Goal: Obtain resource: Download file/media

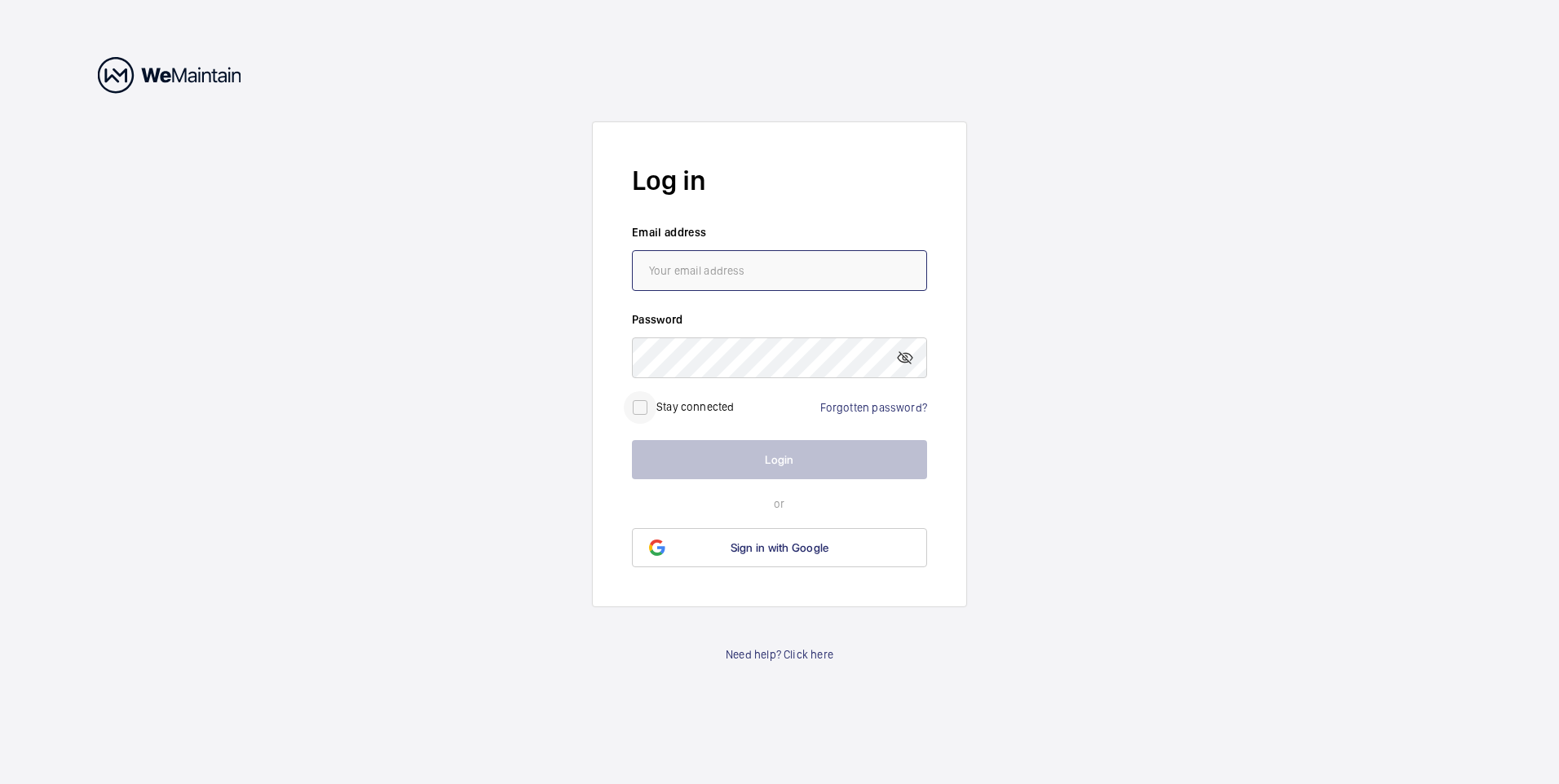
type input "[EMAIL_ADDRESS][DOMAIN_NAME]"
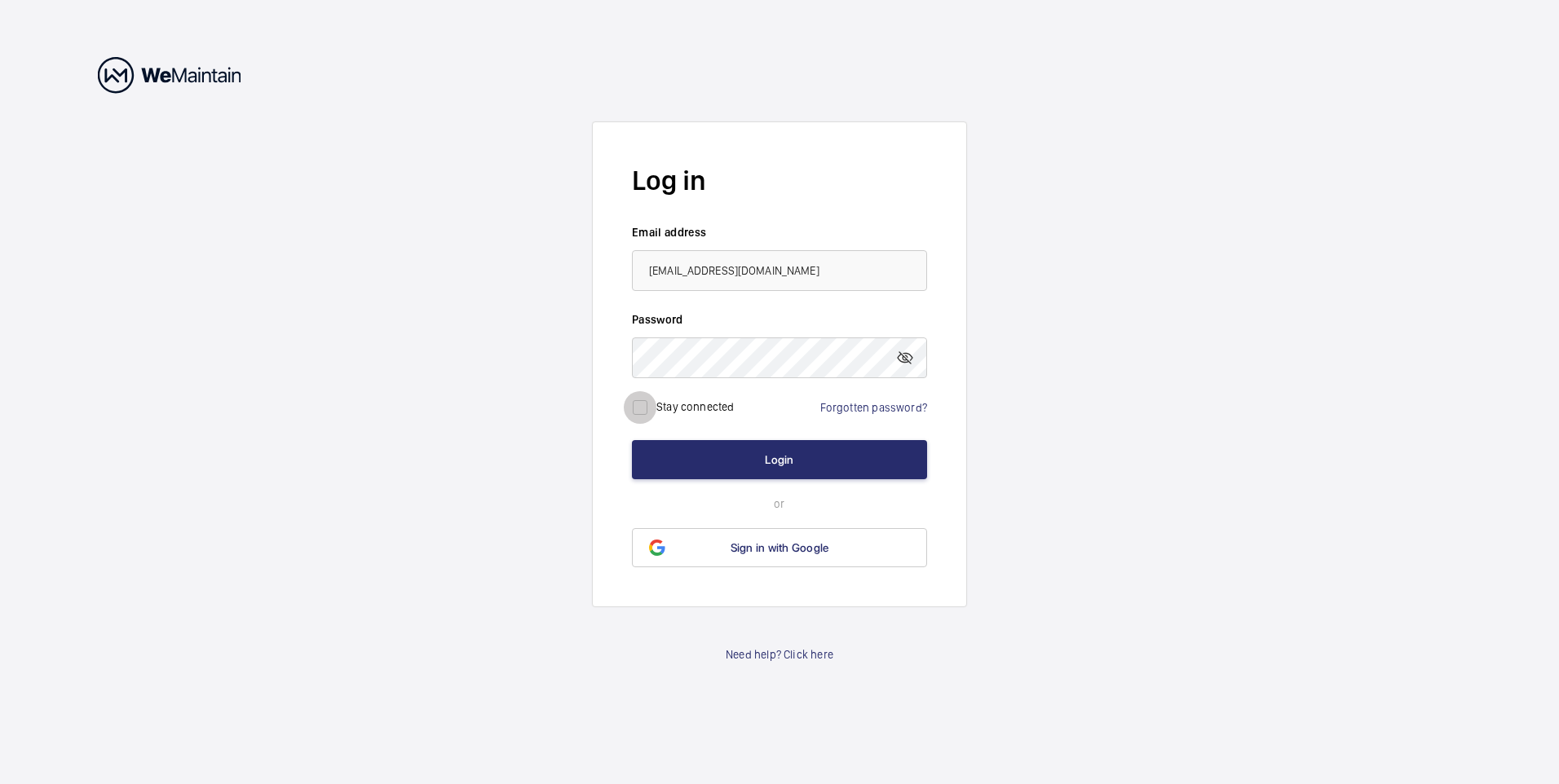
click at [643, 407] on input "checkbox" at bounding box center [640, 408] width 33 height 33
checkbox input "true"
click at [770, 468] on button "Login" at bounding box center [779, 459] width 296 height 39
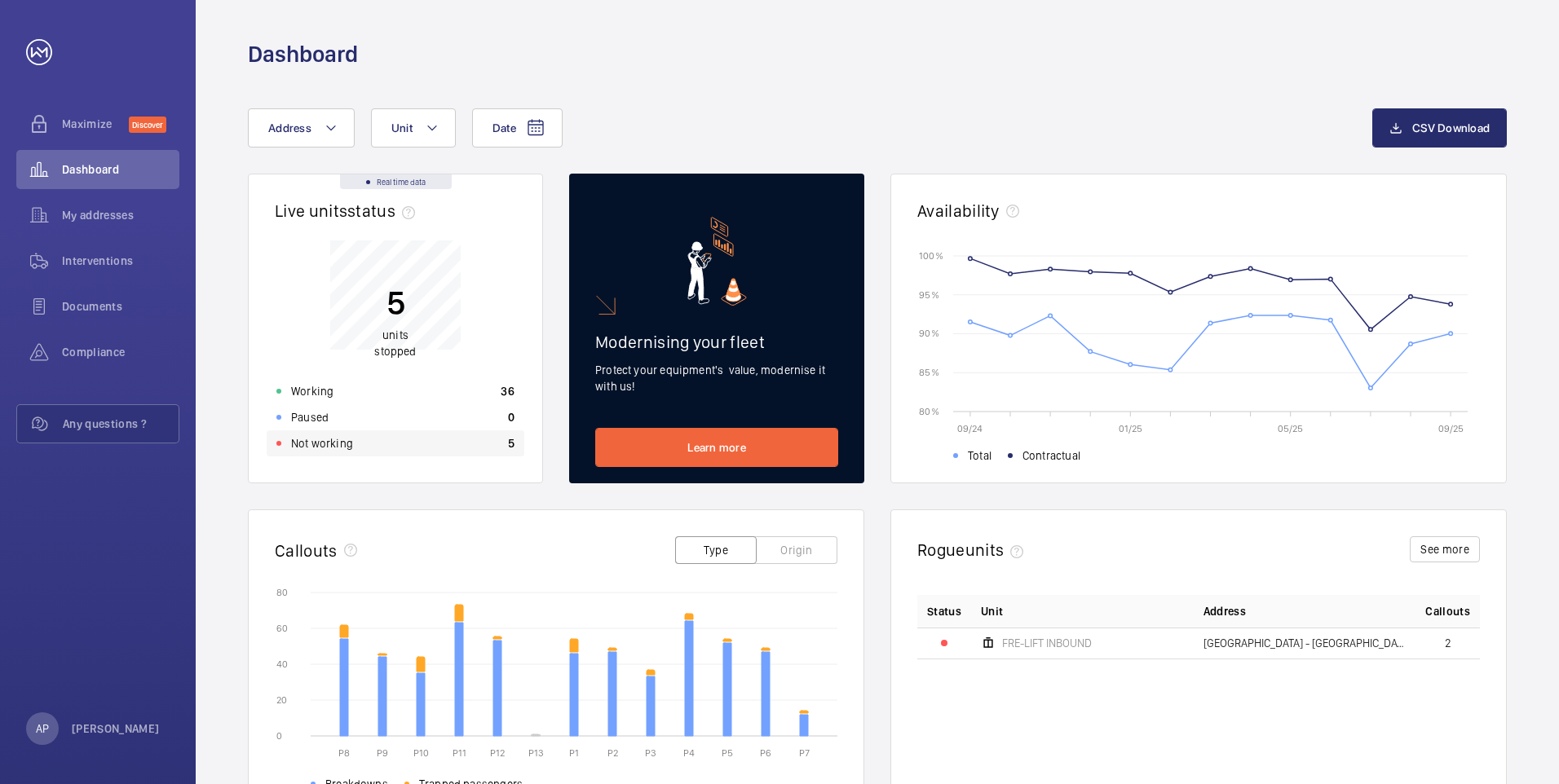
click at [317, 446] on p "Not working" at bounding box center [322, 443] width 62 height 16
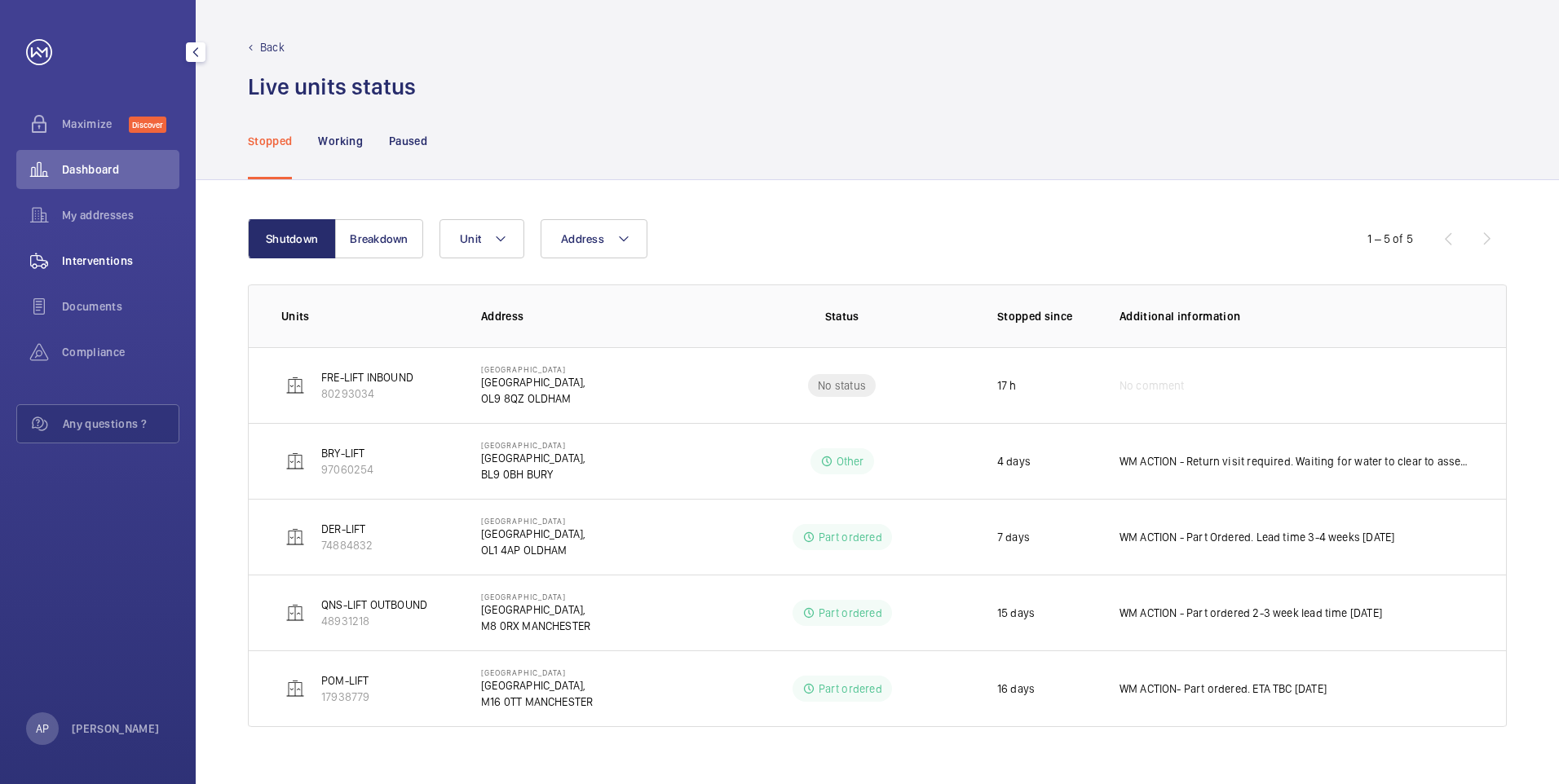
click at [88, 252] on div "Interventions" at bounding box center [98, 261] width 163 height 39
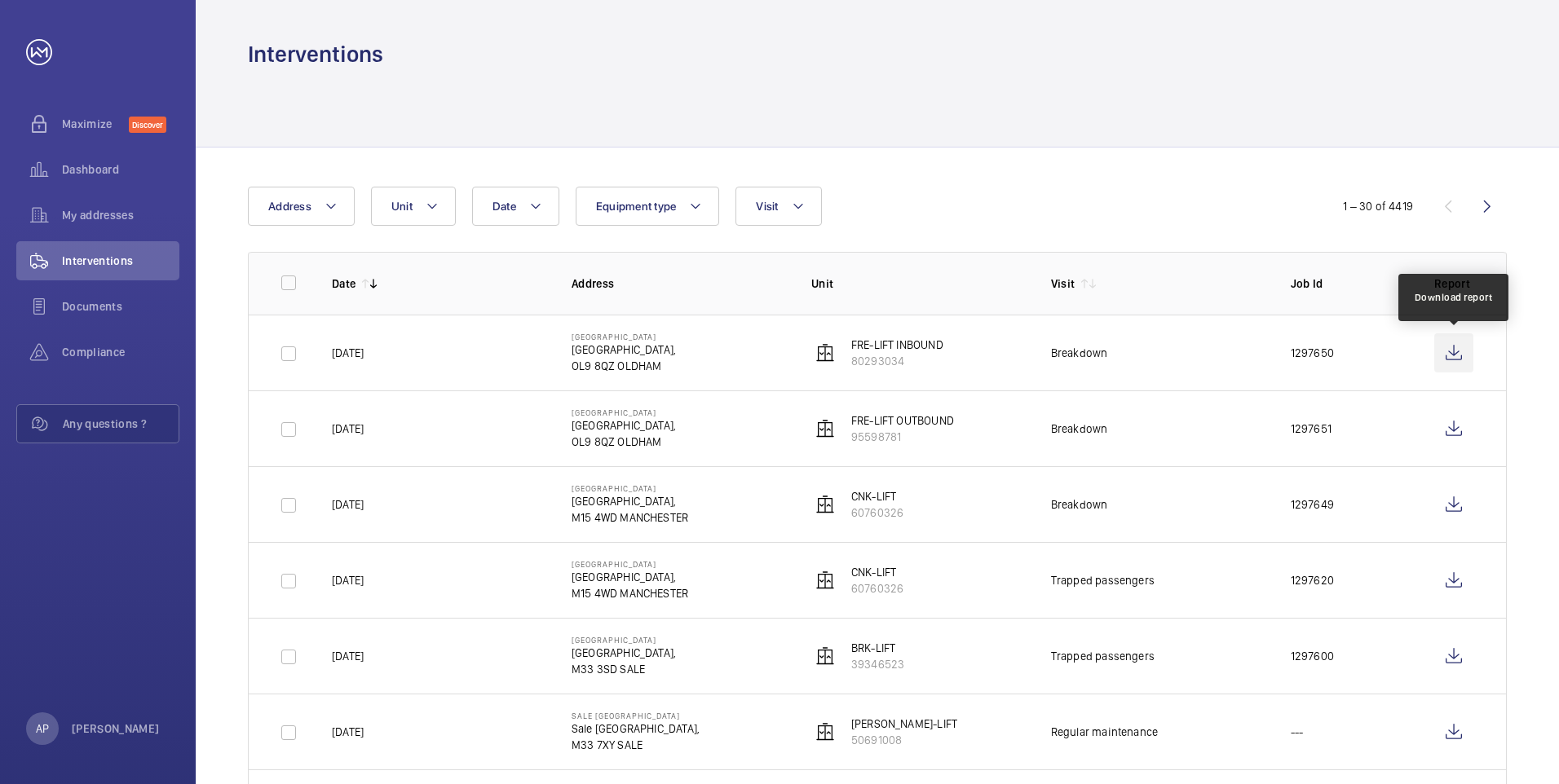
click at [1449, 349] on wm-front-icon-button at bounding box center [1453, 353] width 39 height 39
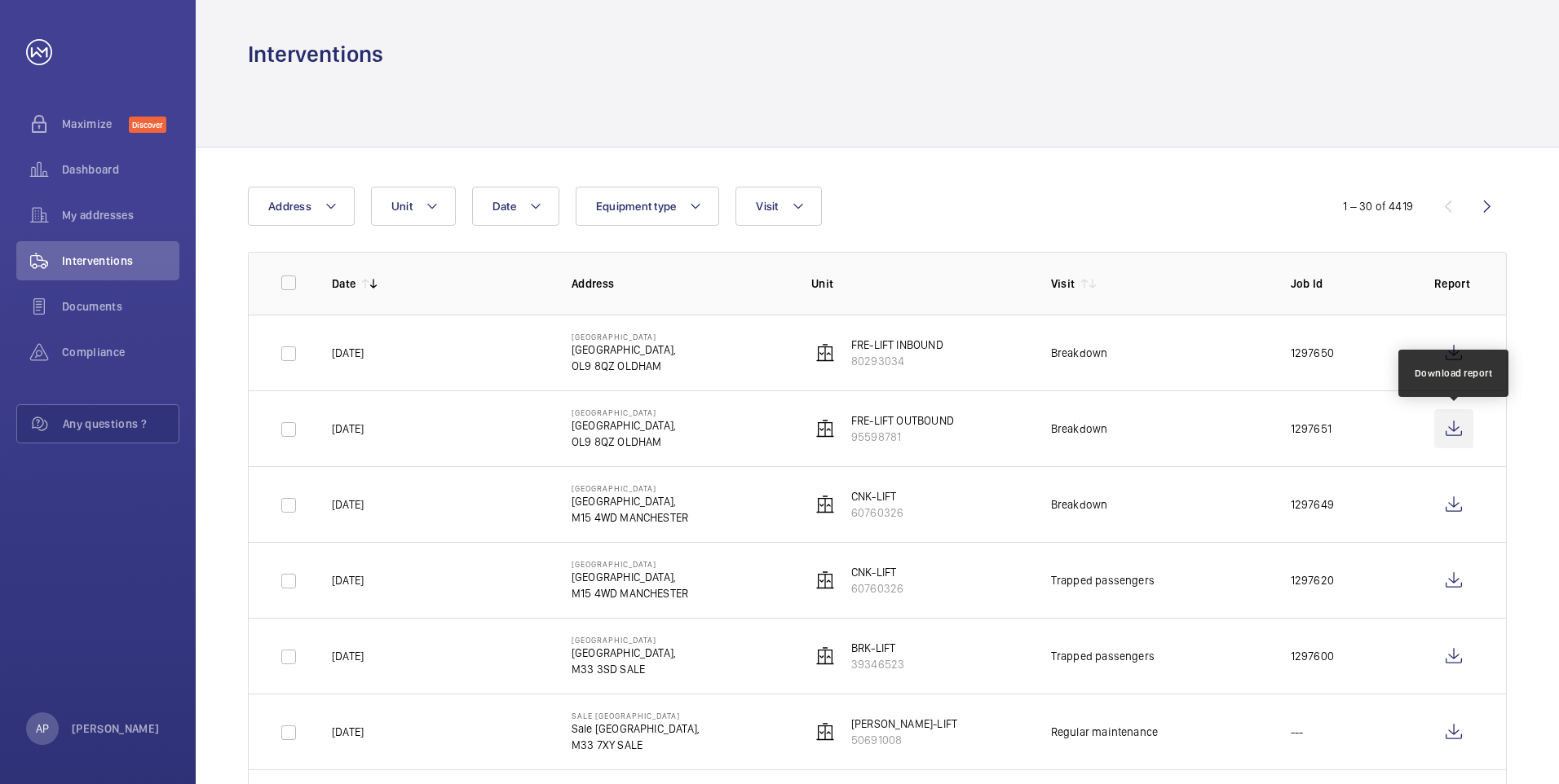
click at [1454, 427] on wm-front-icon-button at bounding box center [1453, 428] width 39 height 39
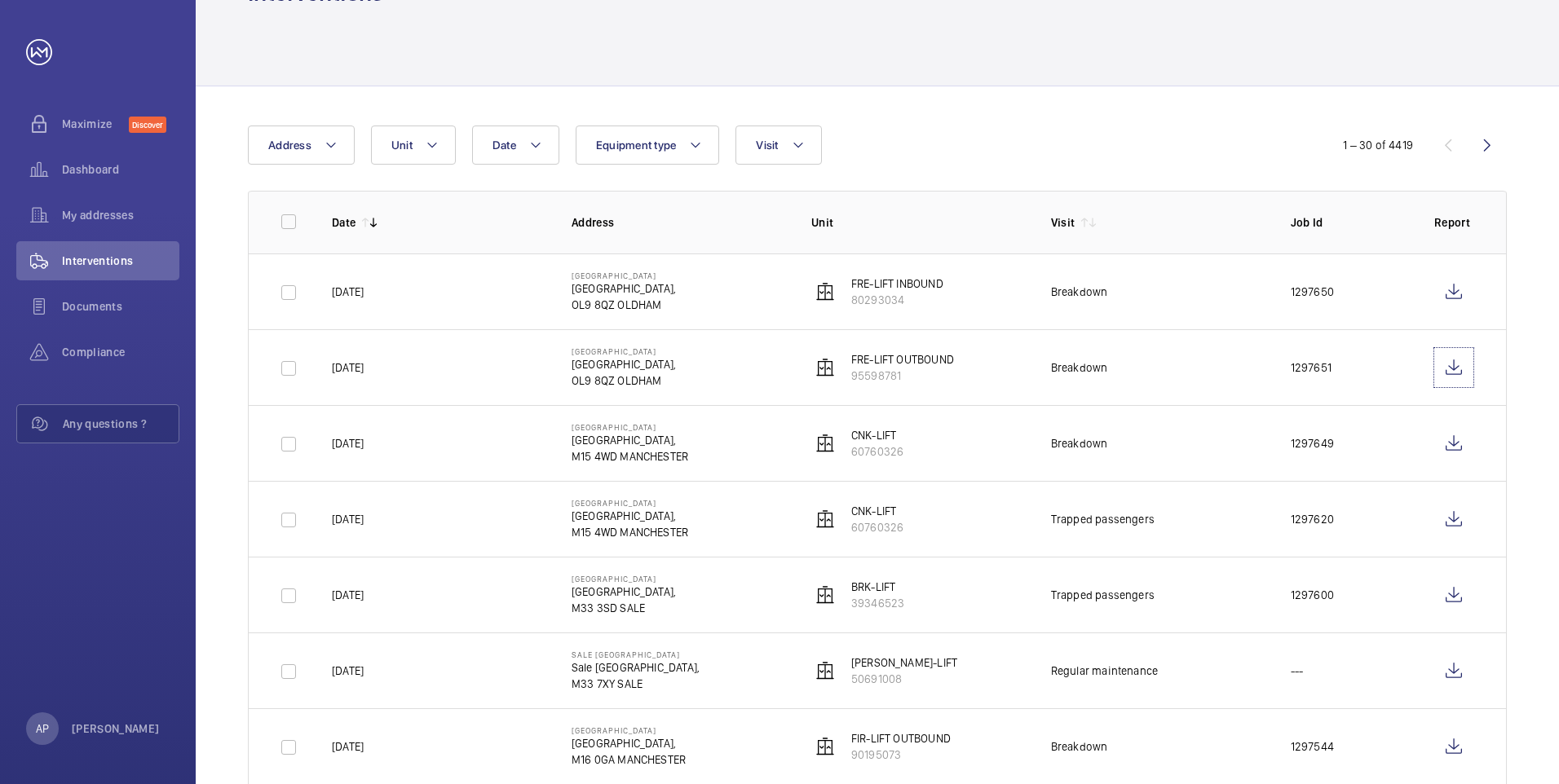
scroll to position [108, 0]
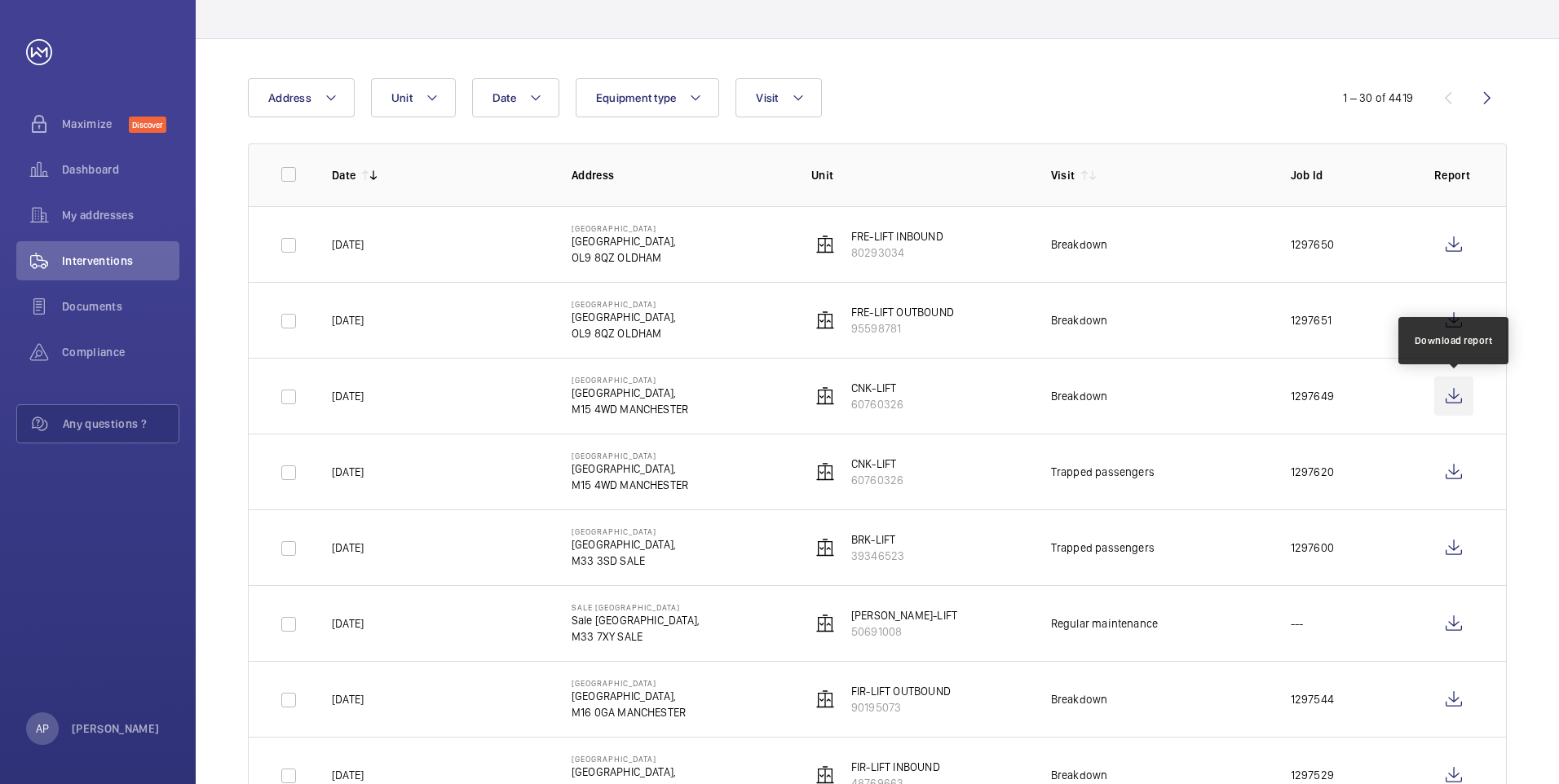
click at [1457, 398] on wm-front-icon-button at bounding box center [1453, 396] width 39 height 39
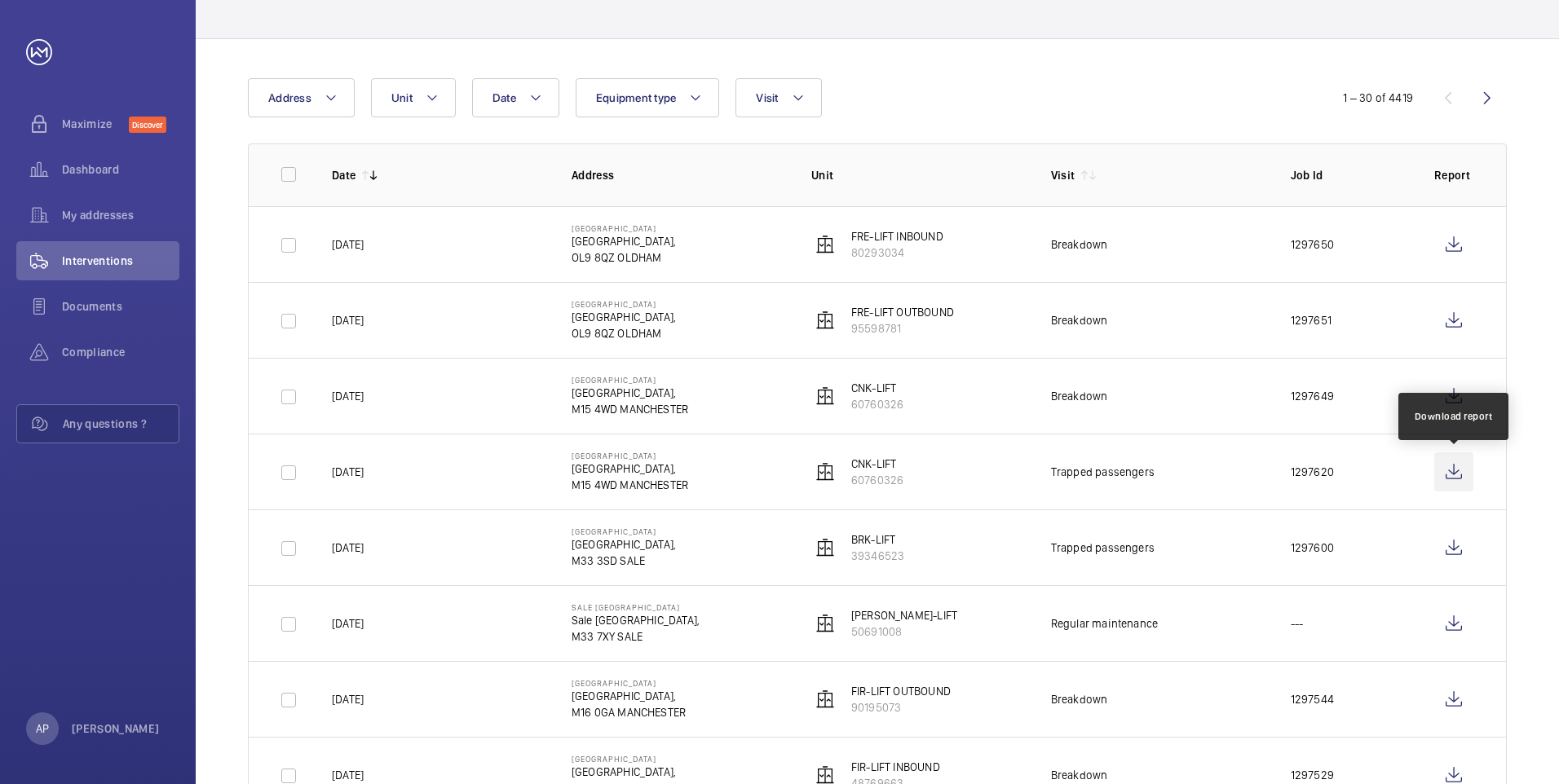
click at [1453, 476] on wm-front-icon-button at bounding box center [1453, 471] width 39 height 39
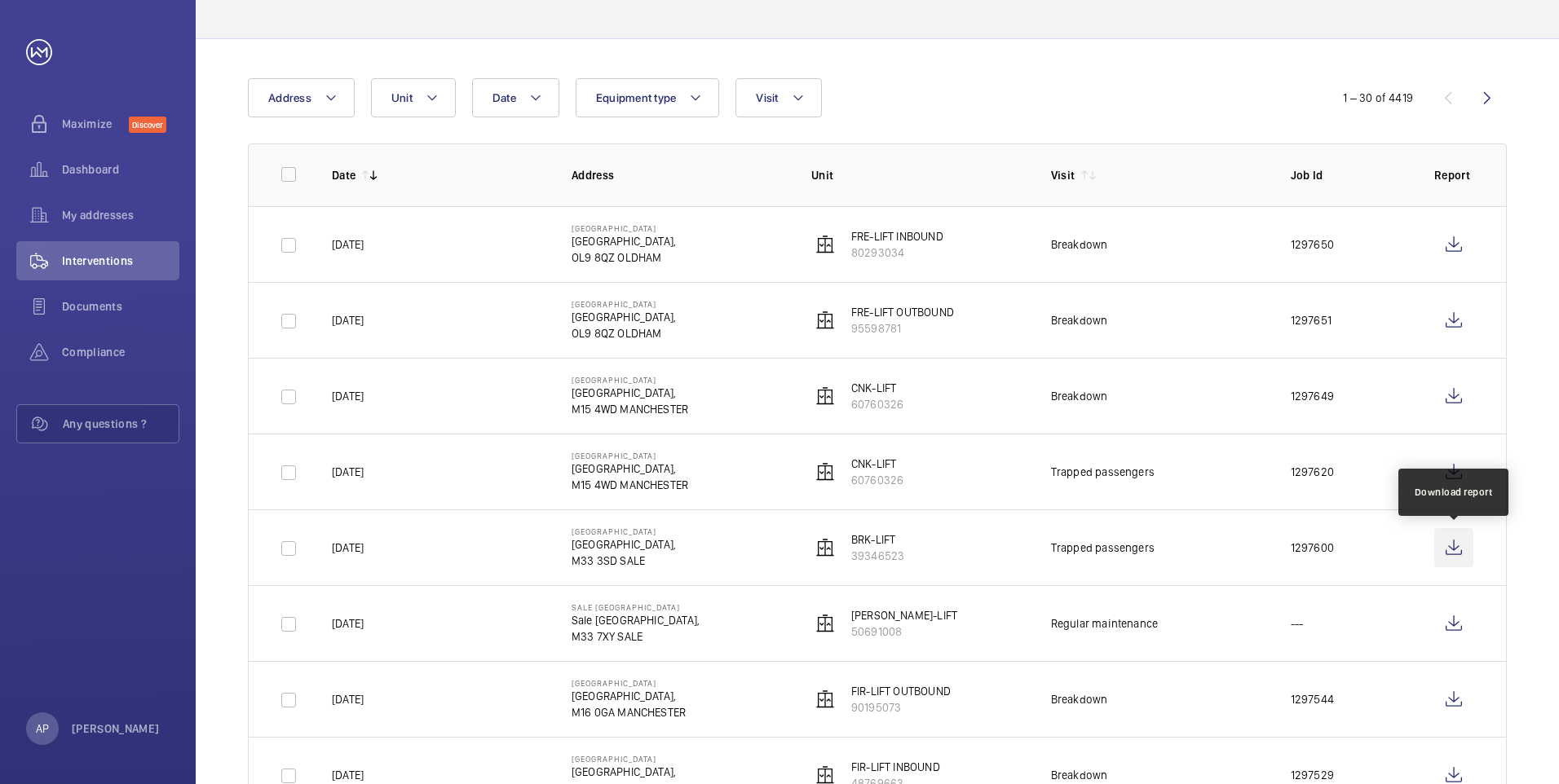
click at [1439, 542] on wm-front-icon-button at bounding box center [1453, 548] width 39 height 39
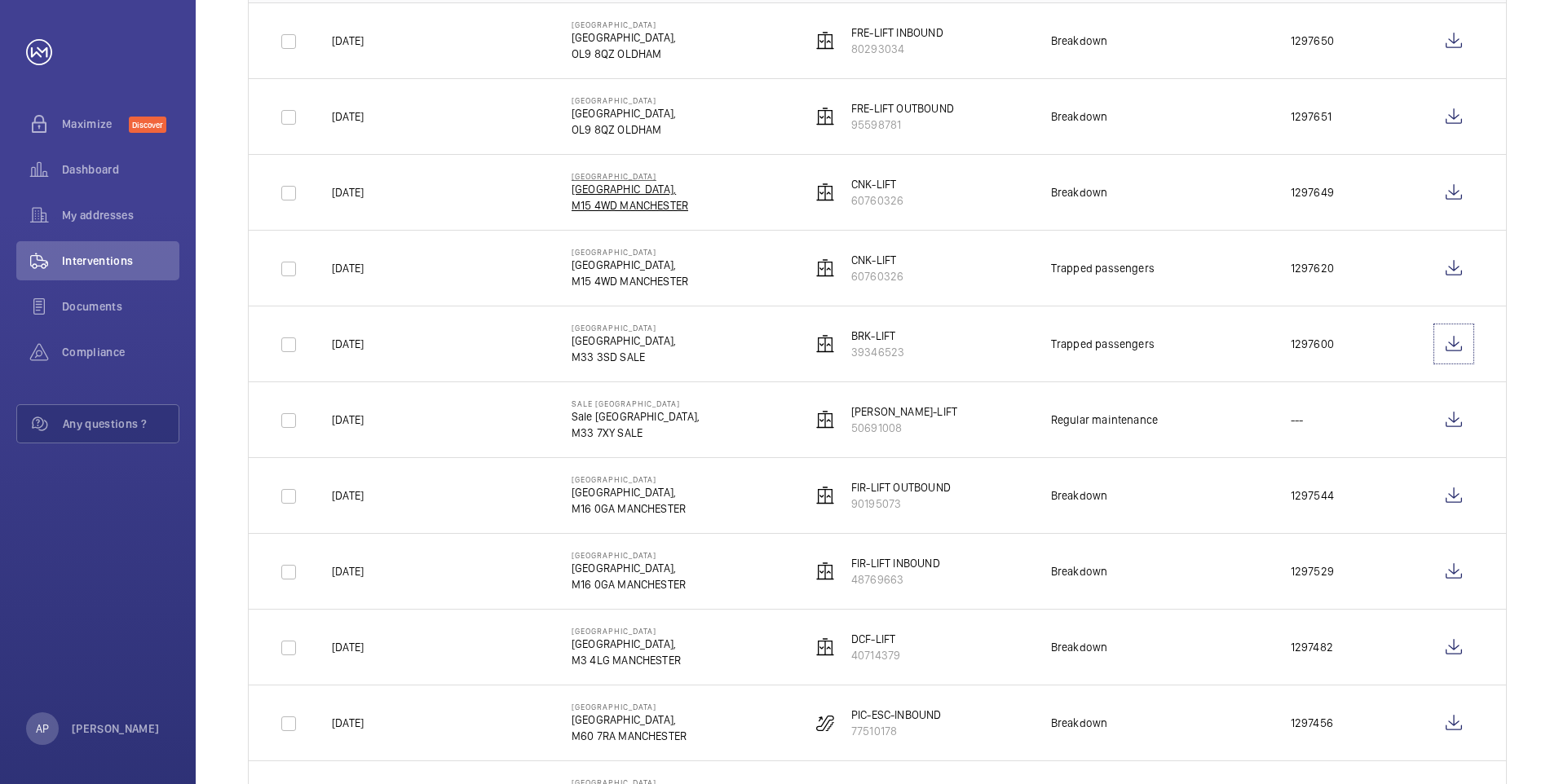
scroll to position [326, 0]
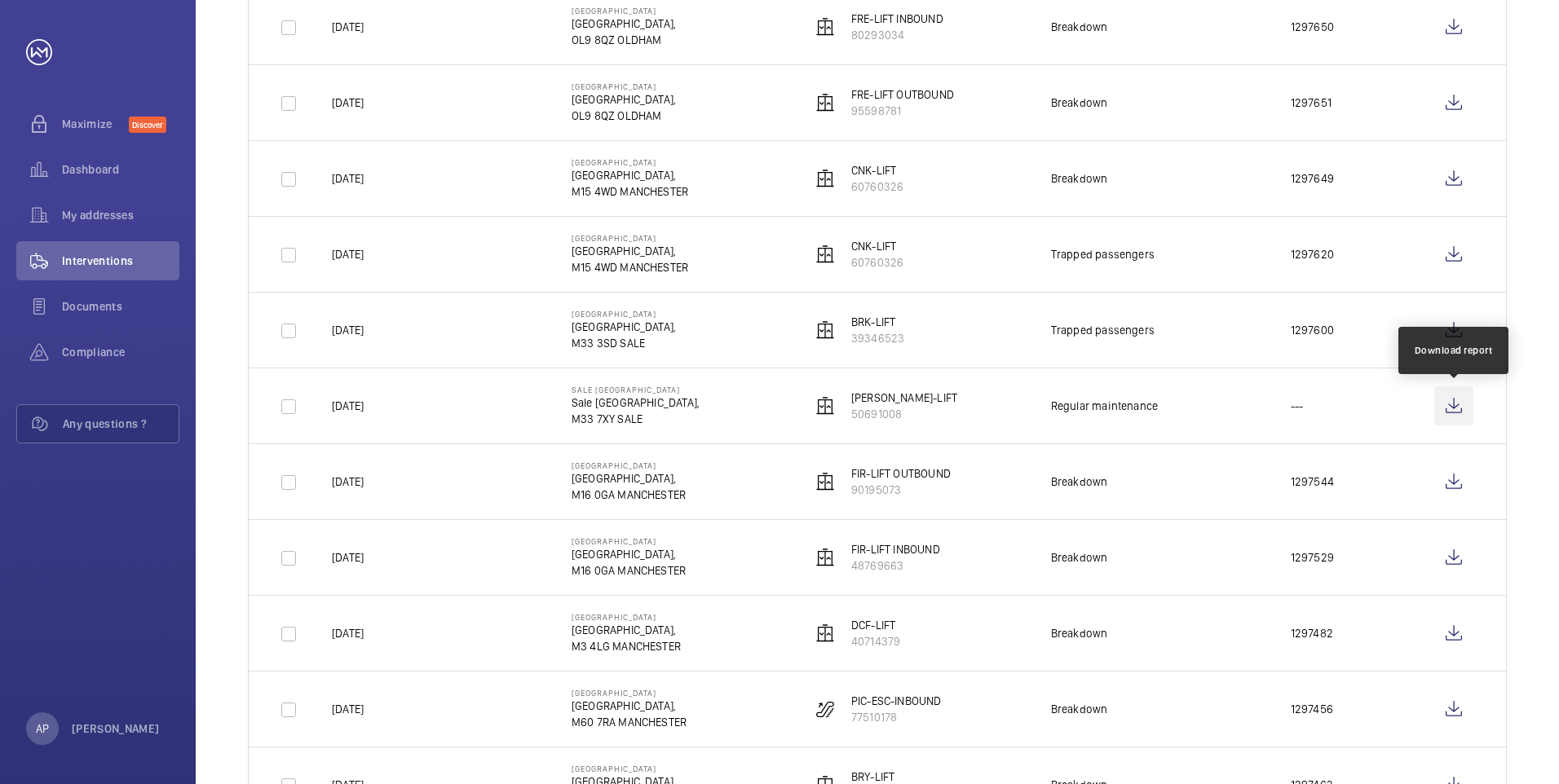
click at [1458, 407] on wm-front-icon-button at bounding box center [1453, 405] width 39 height 39
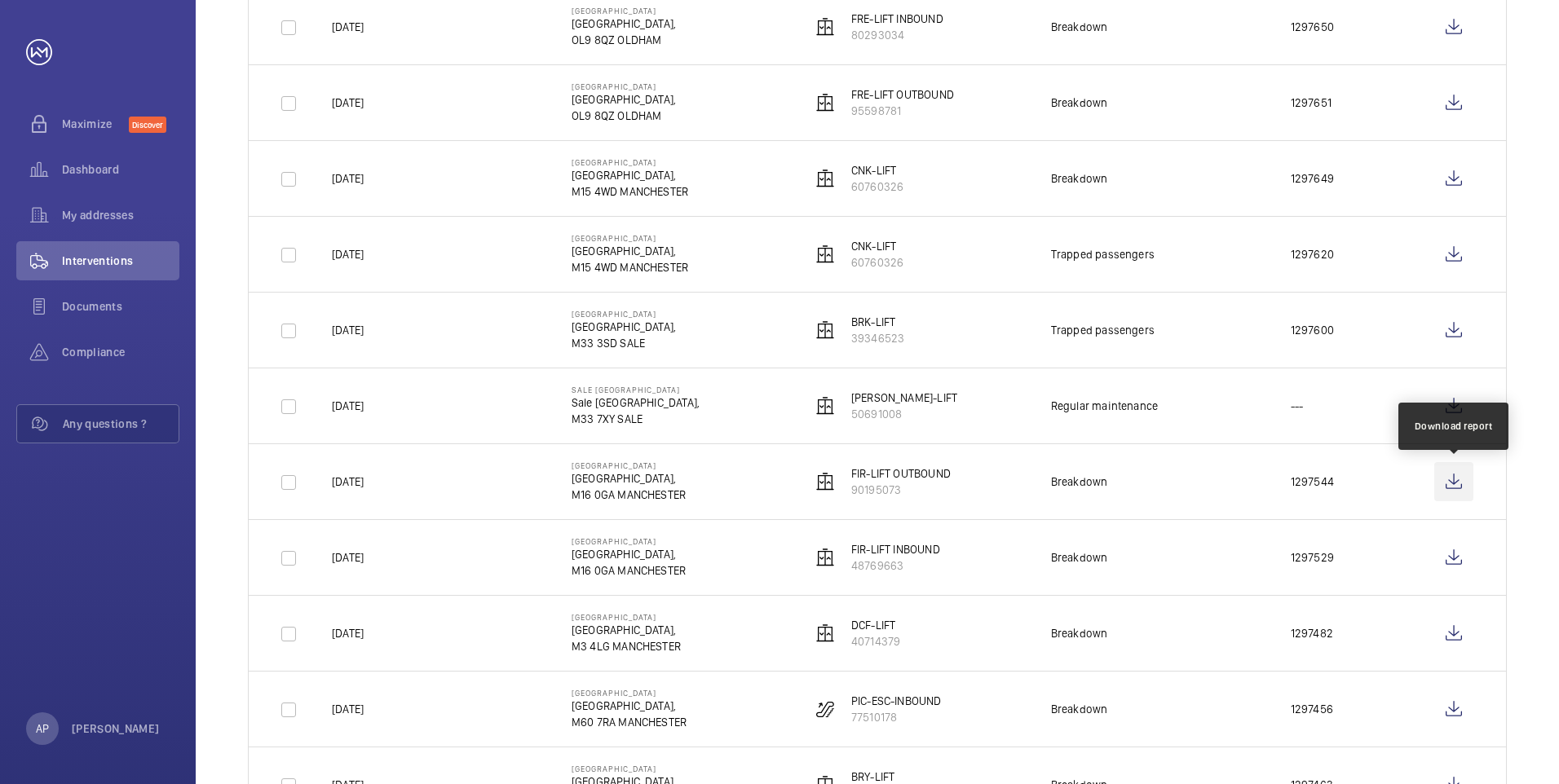
click at [1458, 479] on wm-front-icon-button at bounding box center [1453, 482] width 39 height 39
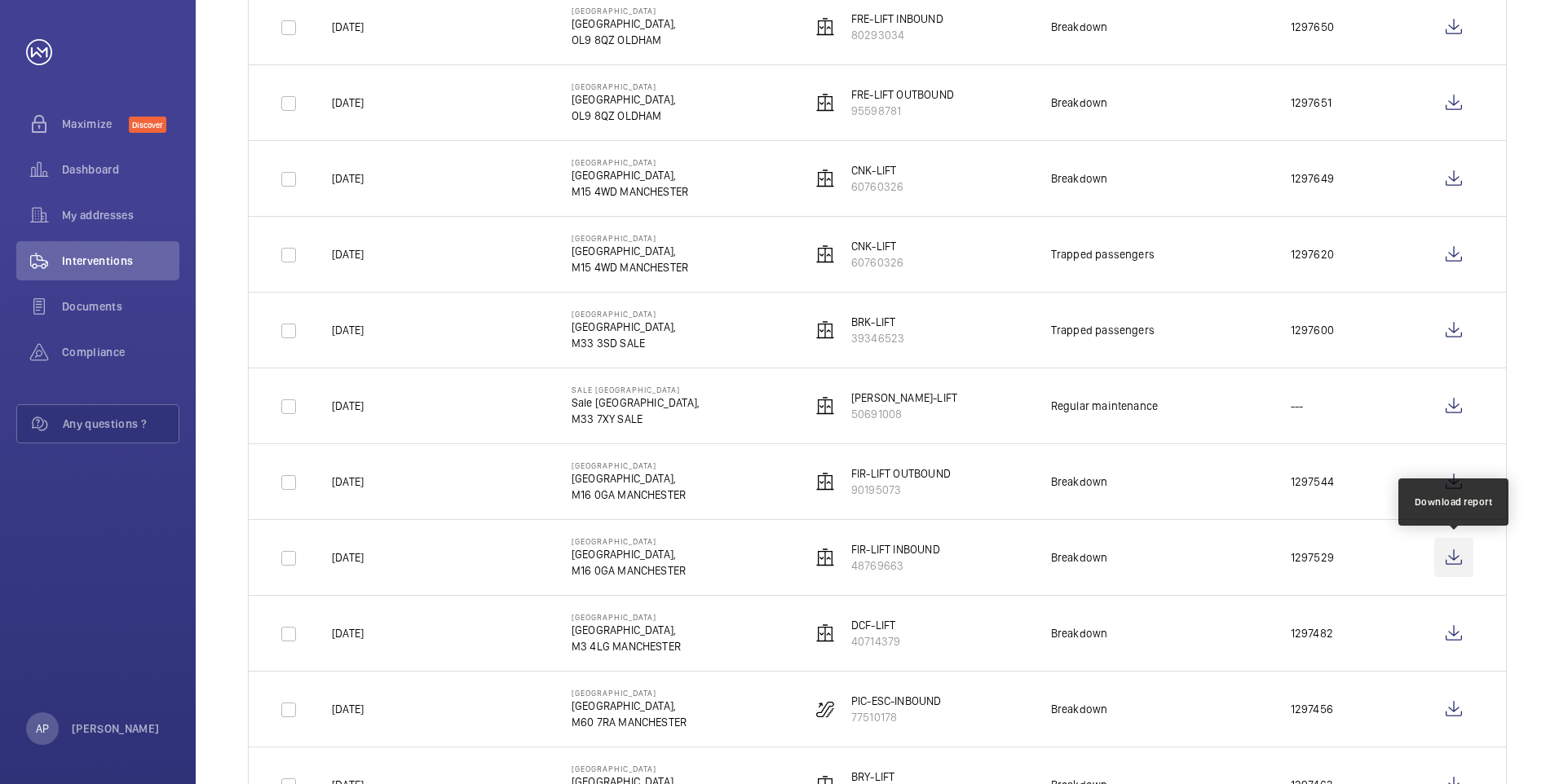
click at [1447, 557] on wm-front-icon-button at bounding box center [1453, 557] width 39 height 39
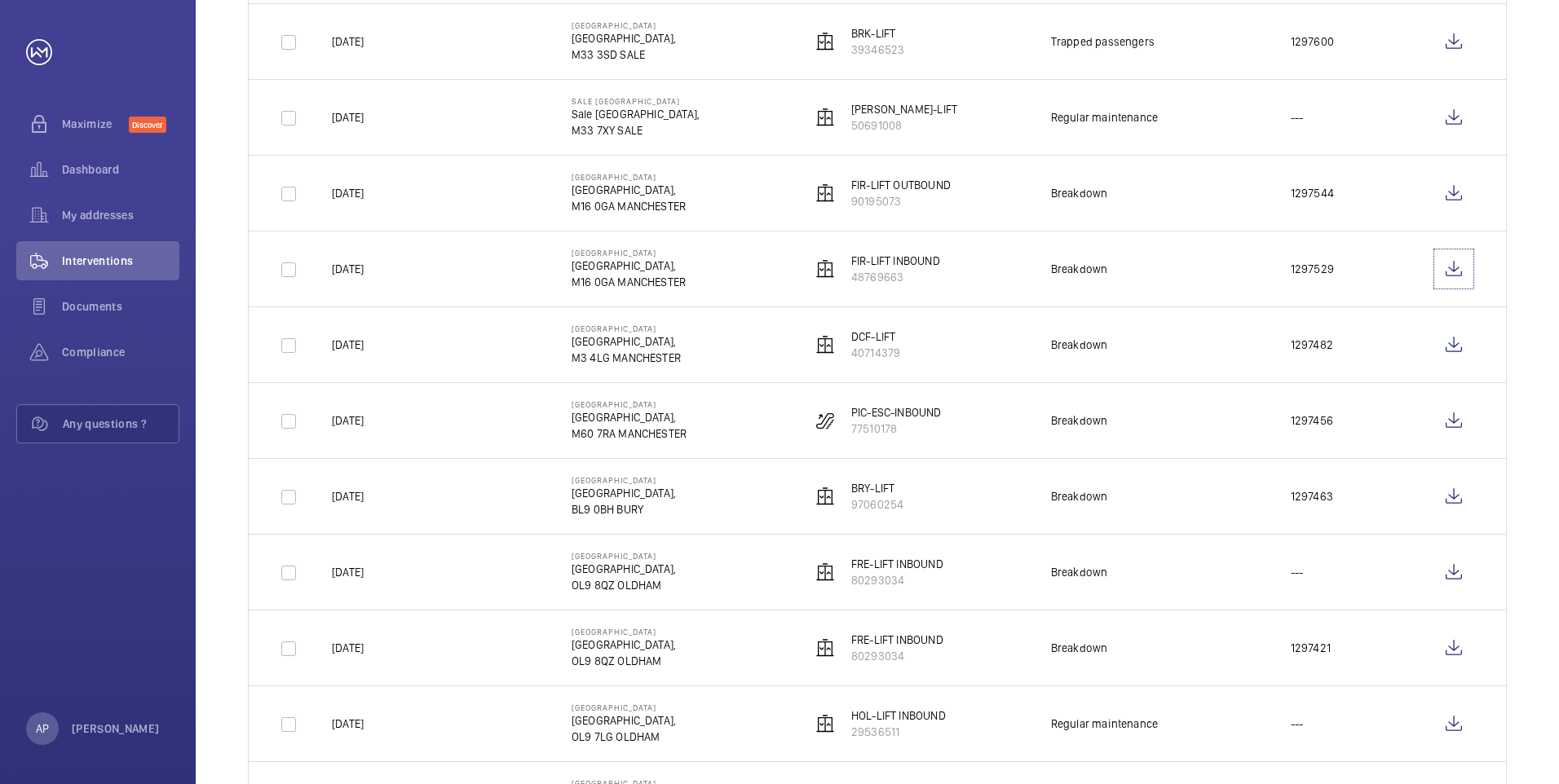
scroll to position [652, 0]
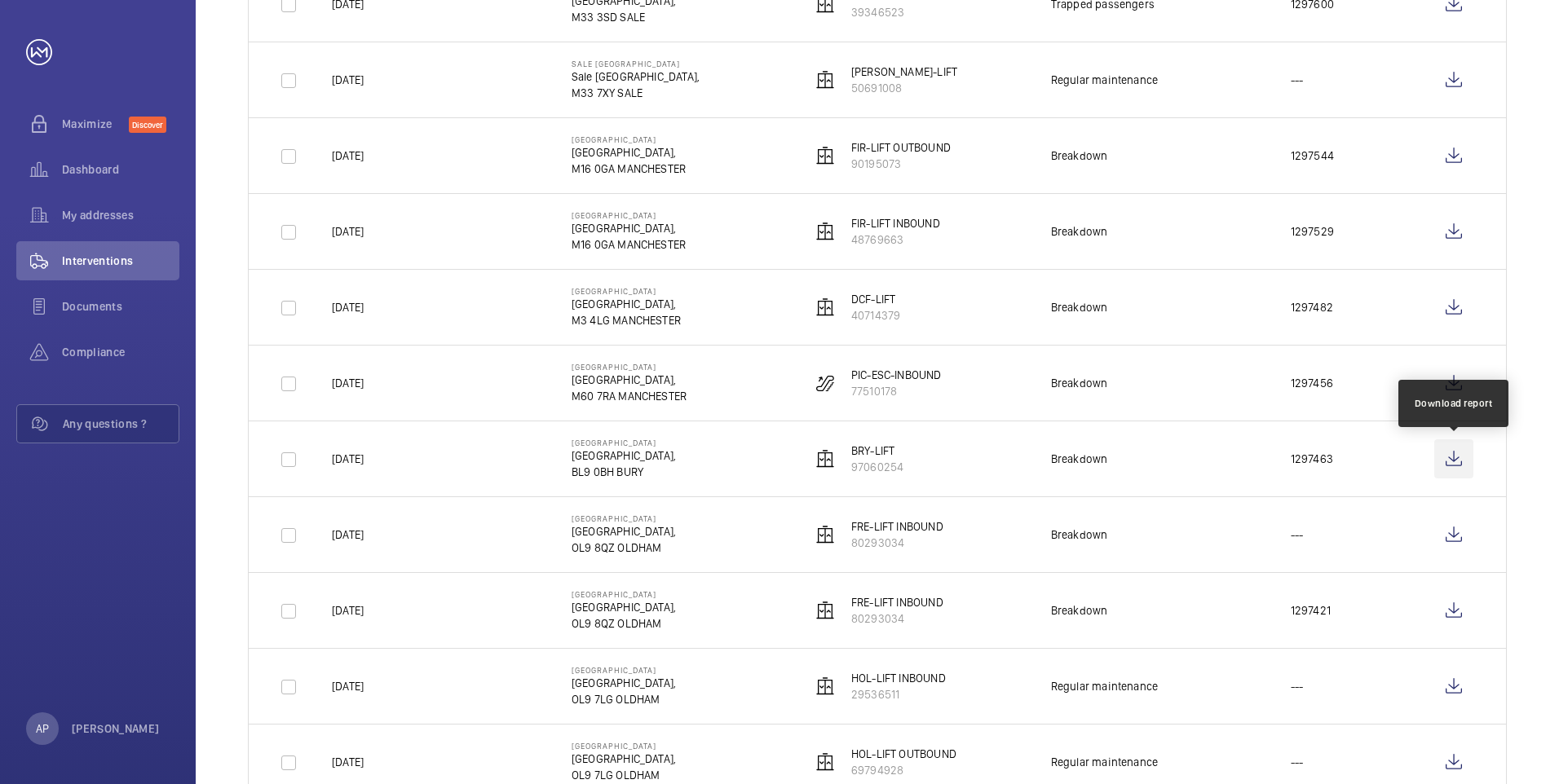
click at [1458, 462] on wm-front-icon-button at bounding box center [1453, 458] width 39 height 39
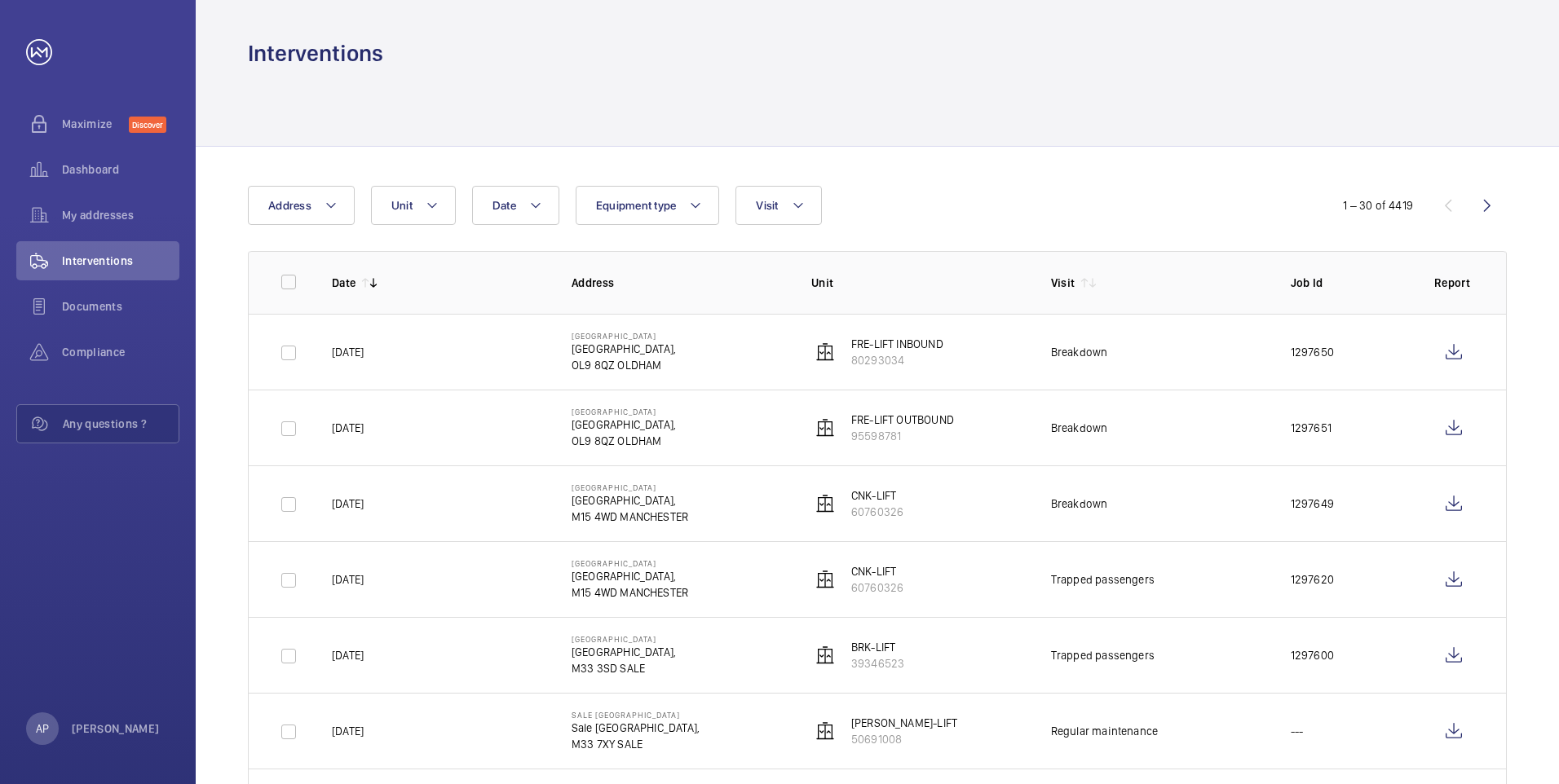
scroll to position [0, 0]
click at [100, 172] on span "Dashboard" at bounding box center [121, 169] width 118 height 16
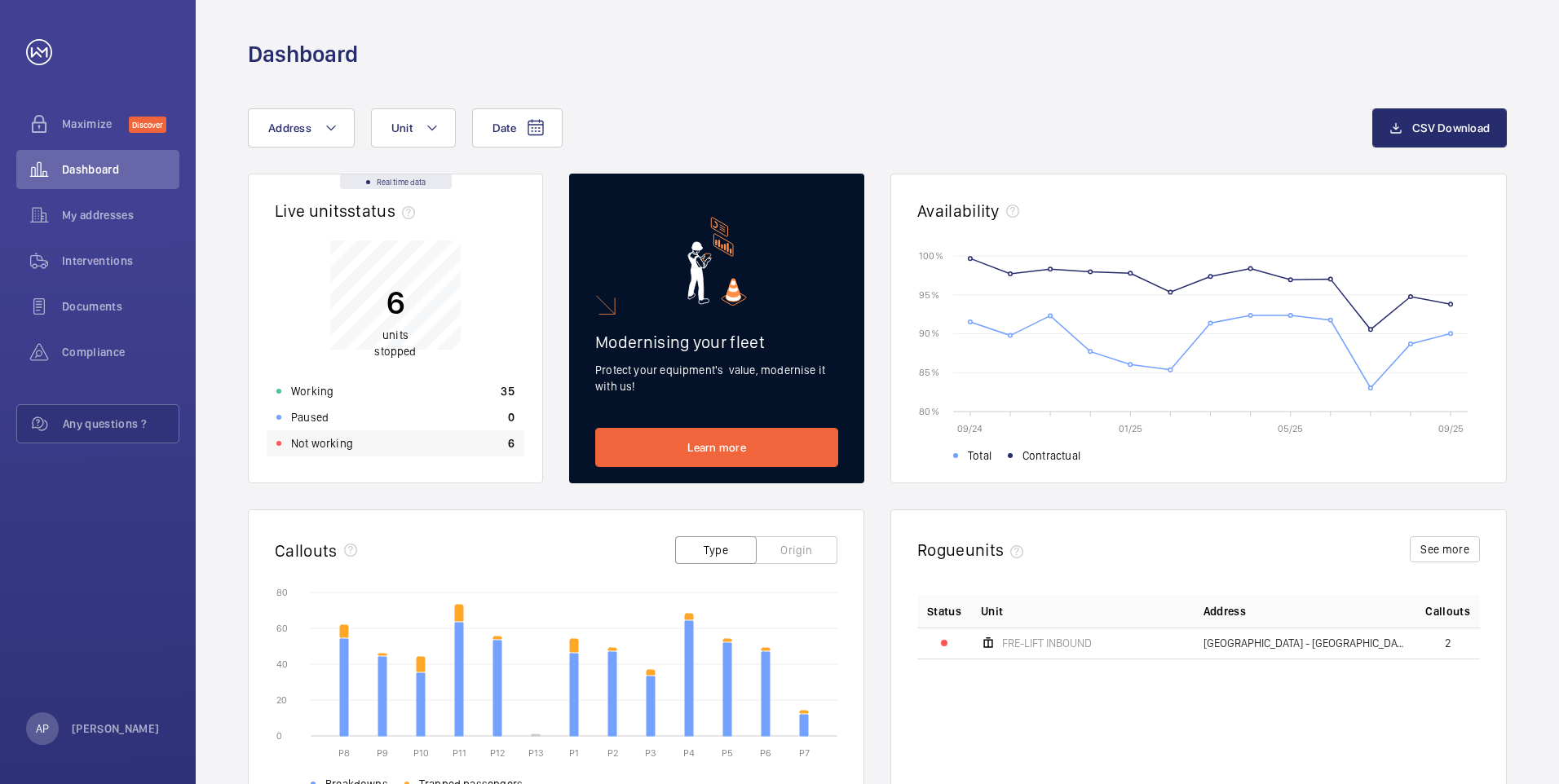
click at [298, 449] on p "Not working" at bounding box center [322, 443] width 62 height 16
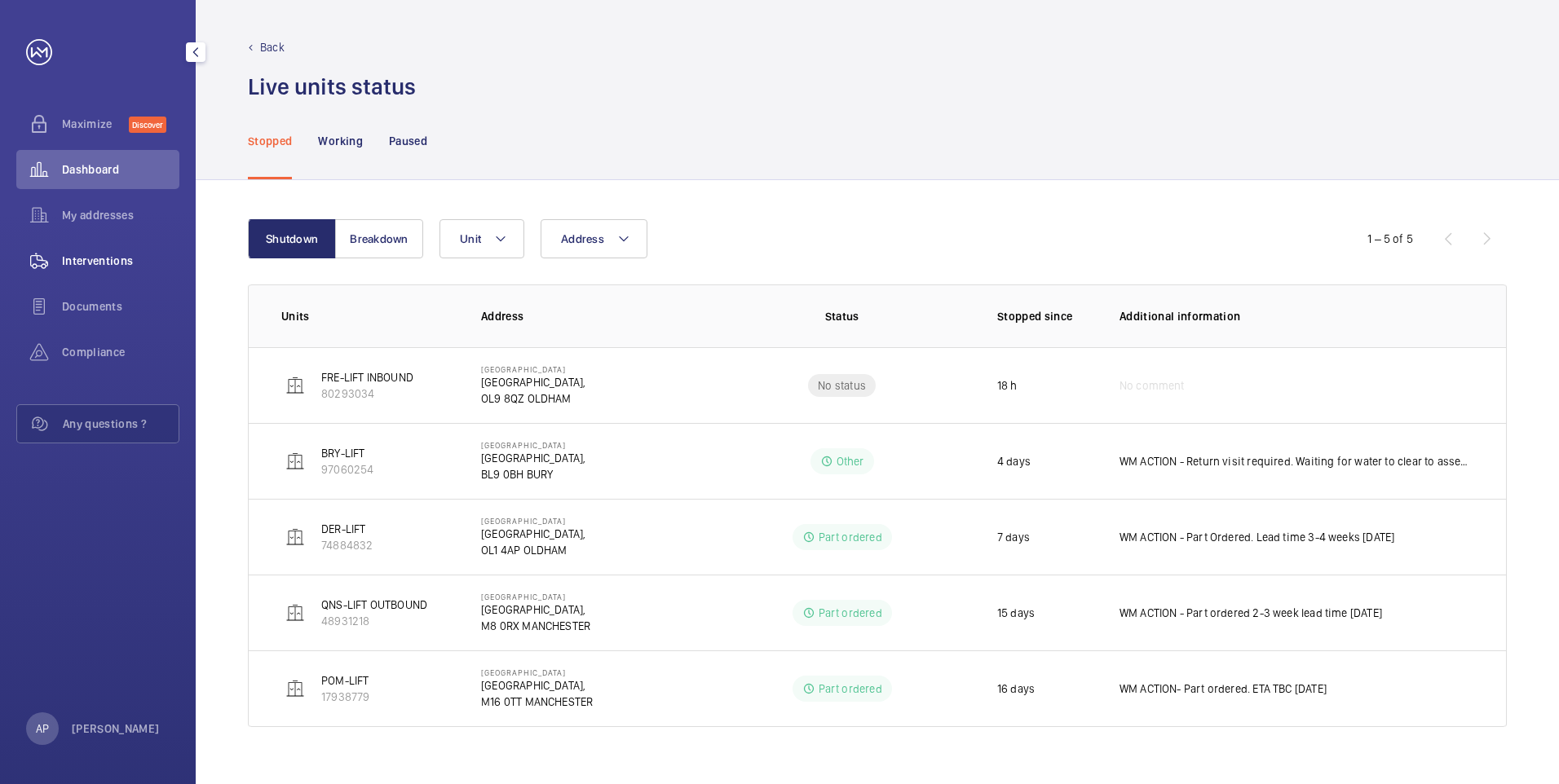
click at [94, 266] on span "Interventions" at bounding box center [121, 261] width 118 height 16
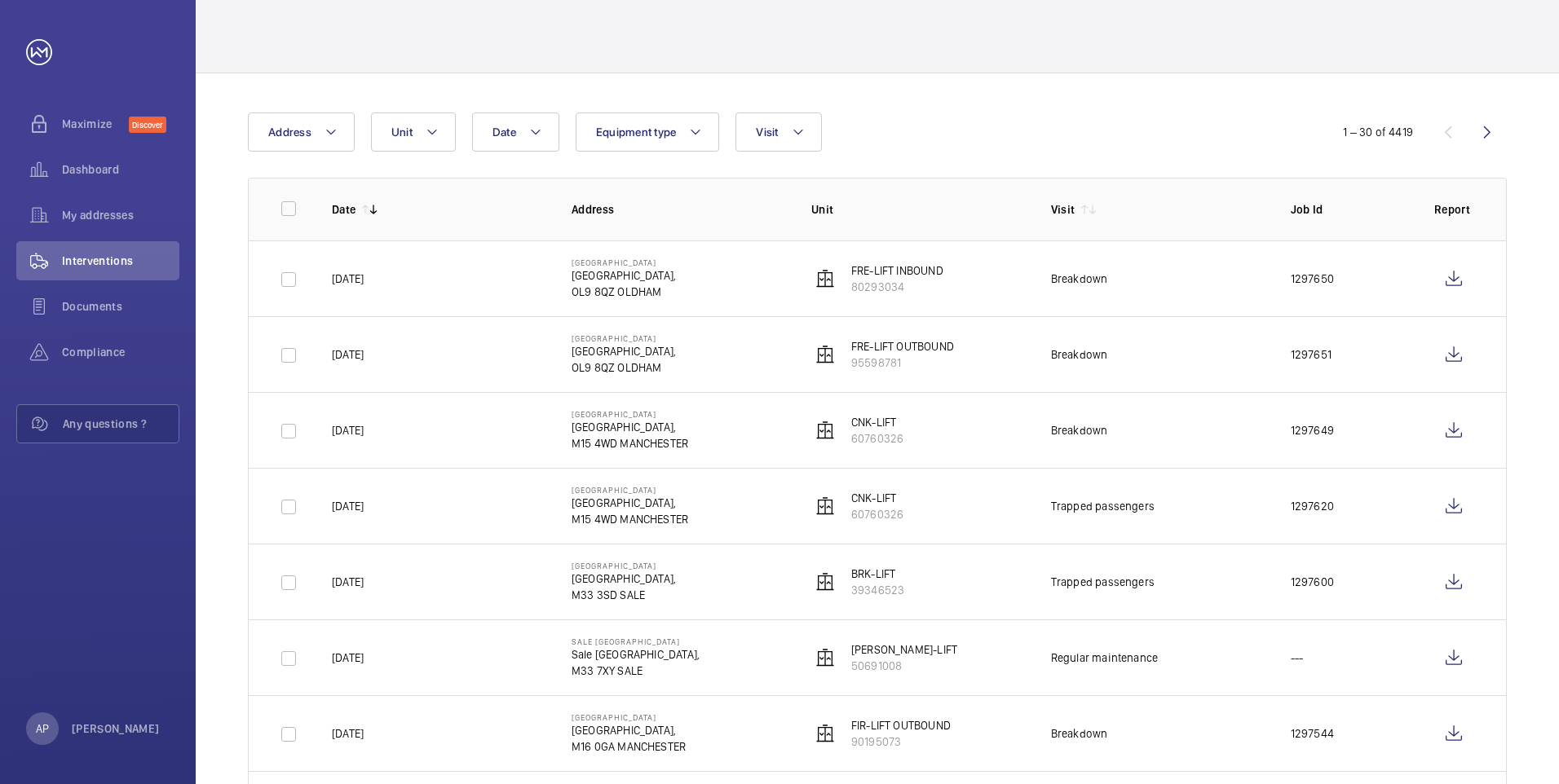
scroll to position [81, 0]
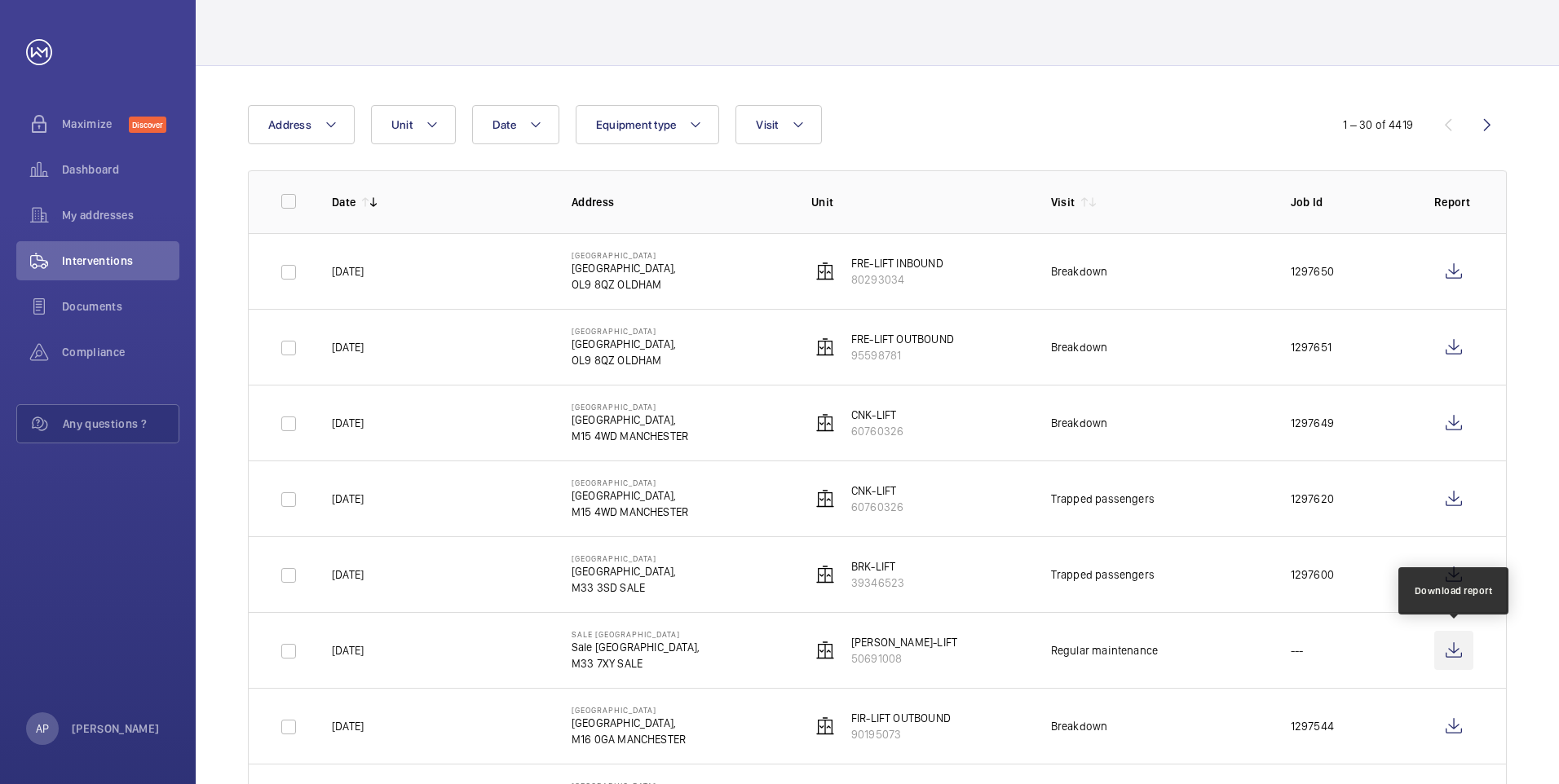
click at [1458, 656] on wm-front-icon-button at bounding box center [1453, 650] width 39 height 39
click at [801, 126] on mat-icon at bounding box center [798, 125] width 13 height 20
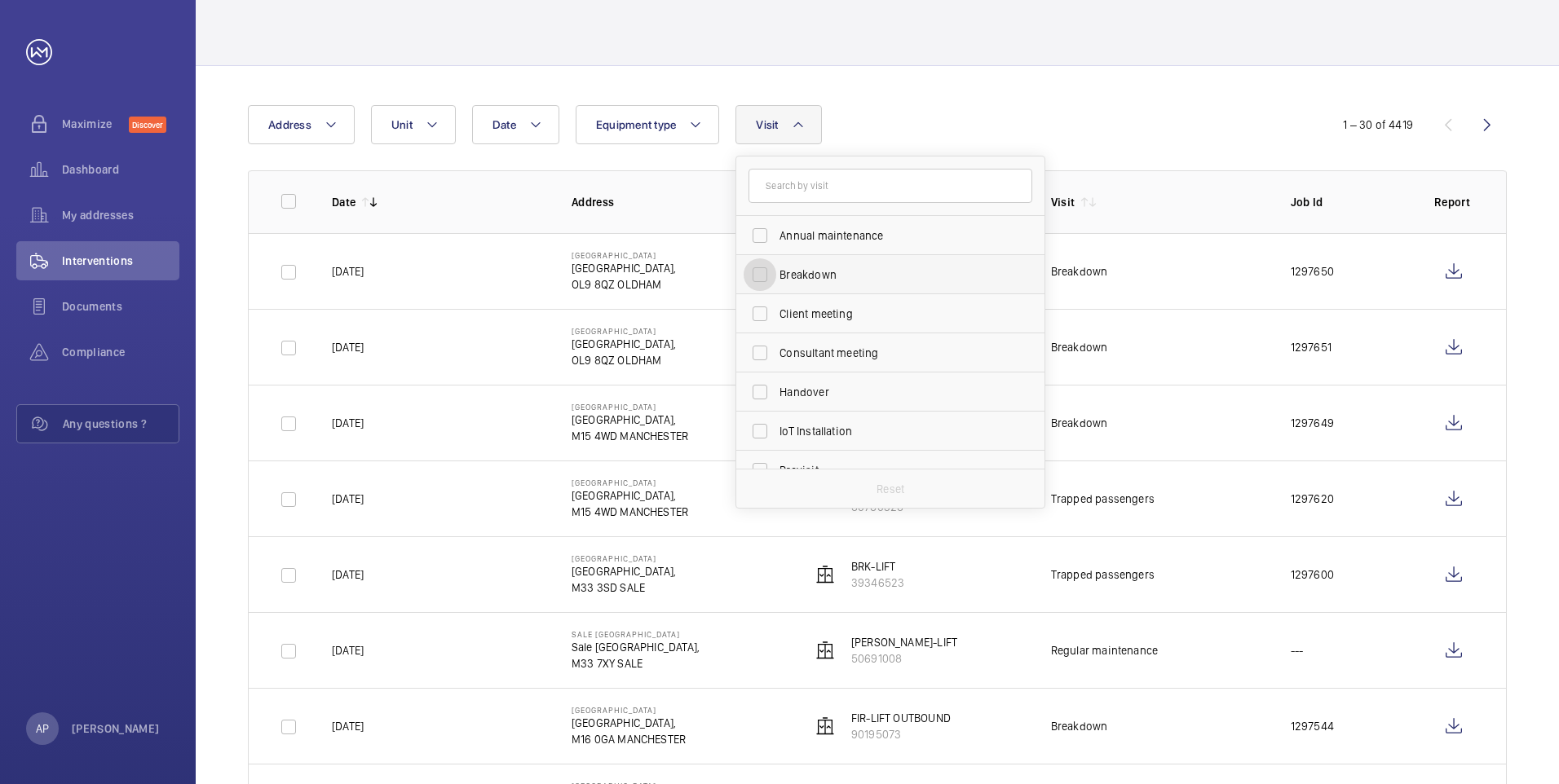
click at [762, 275] on input "Breakdown" at bounding box center [760, 275] width 33 height 33
checkbox input "true"
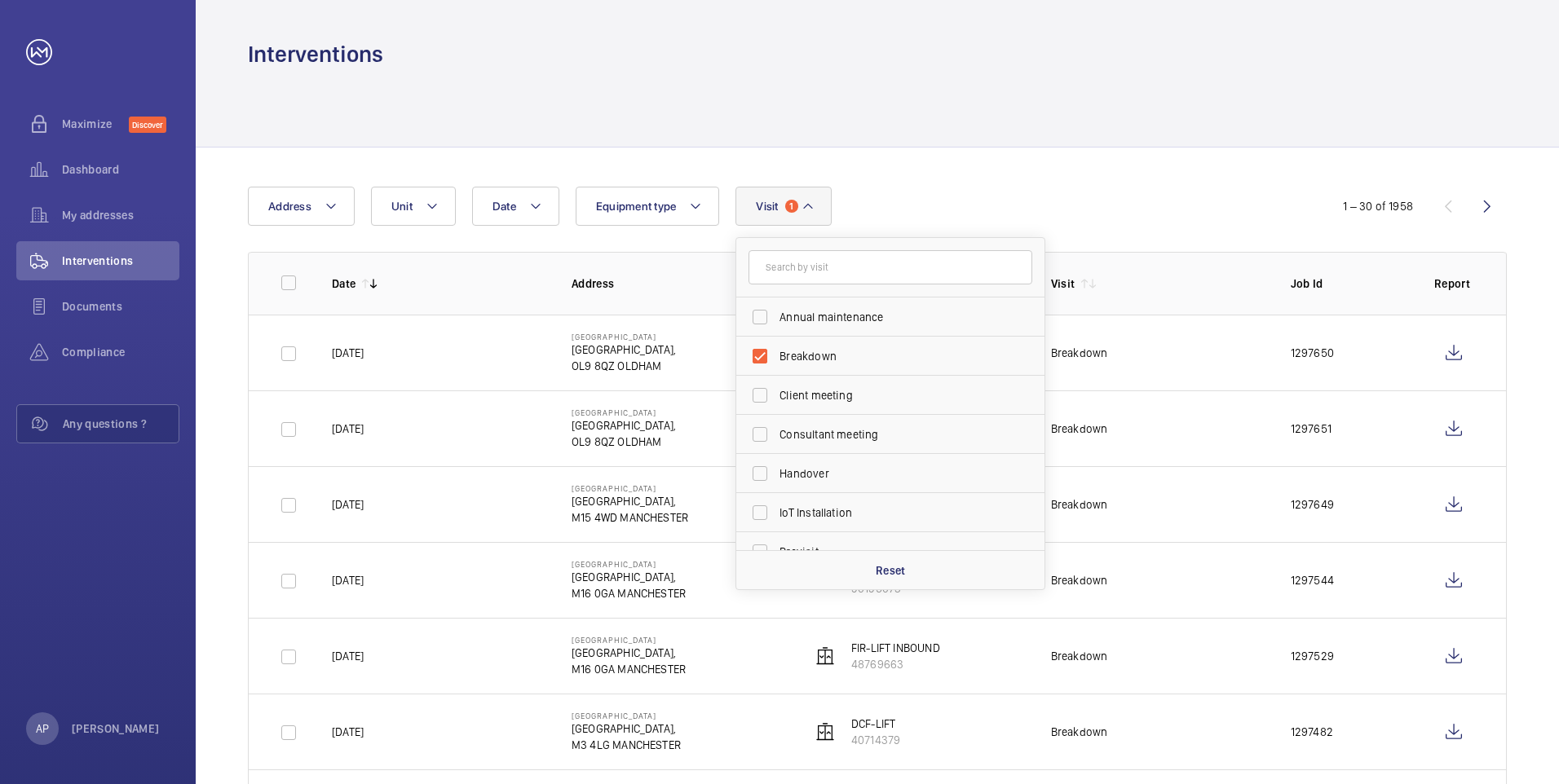
click at [989, 87] on div at bounding box center [877, 107] width 1259 height 77
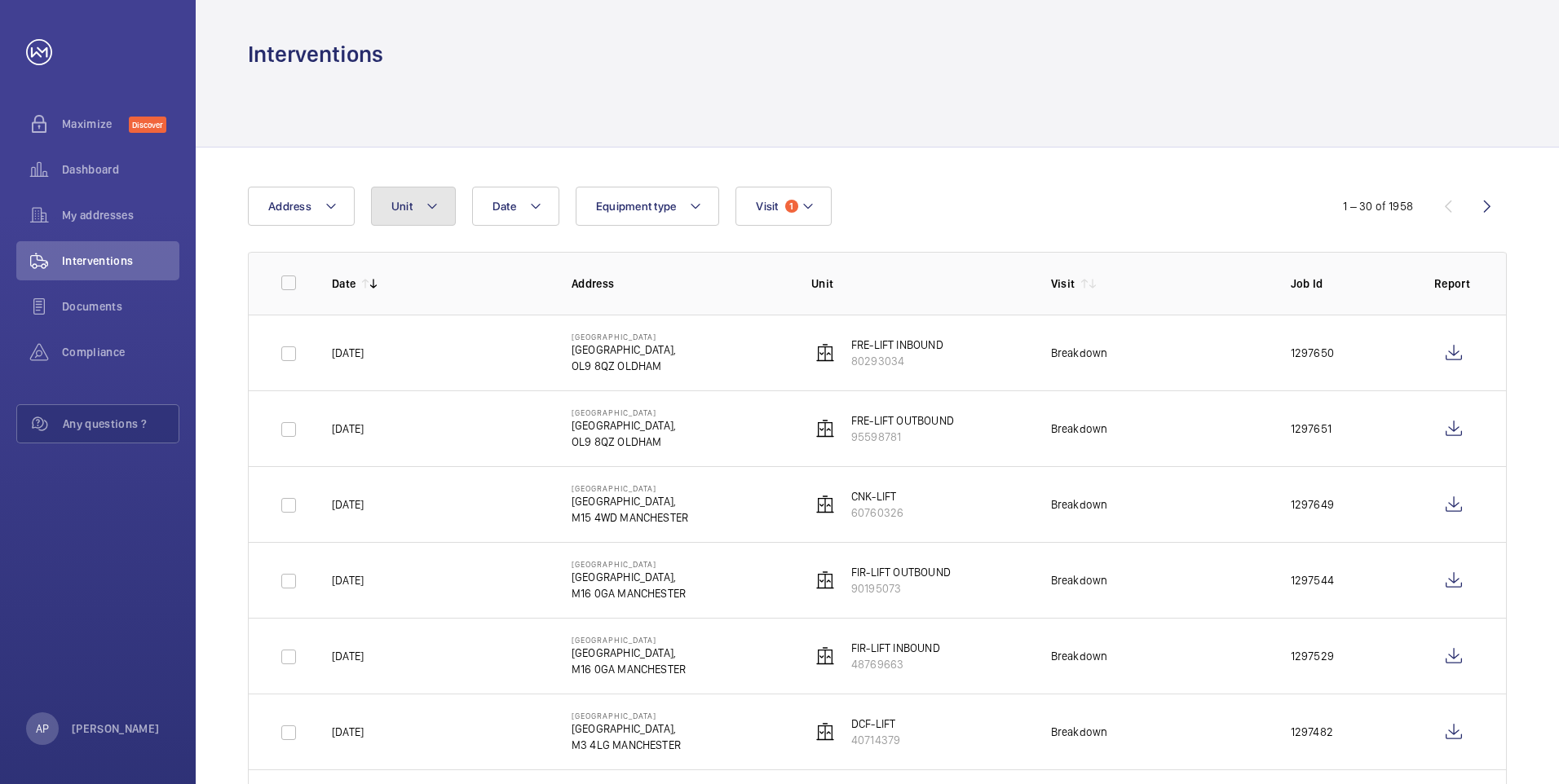
click at [434, 210] on mat-icon at bounding box center [432, 206] width 13 height 20
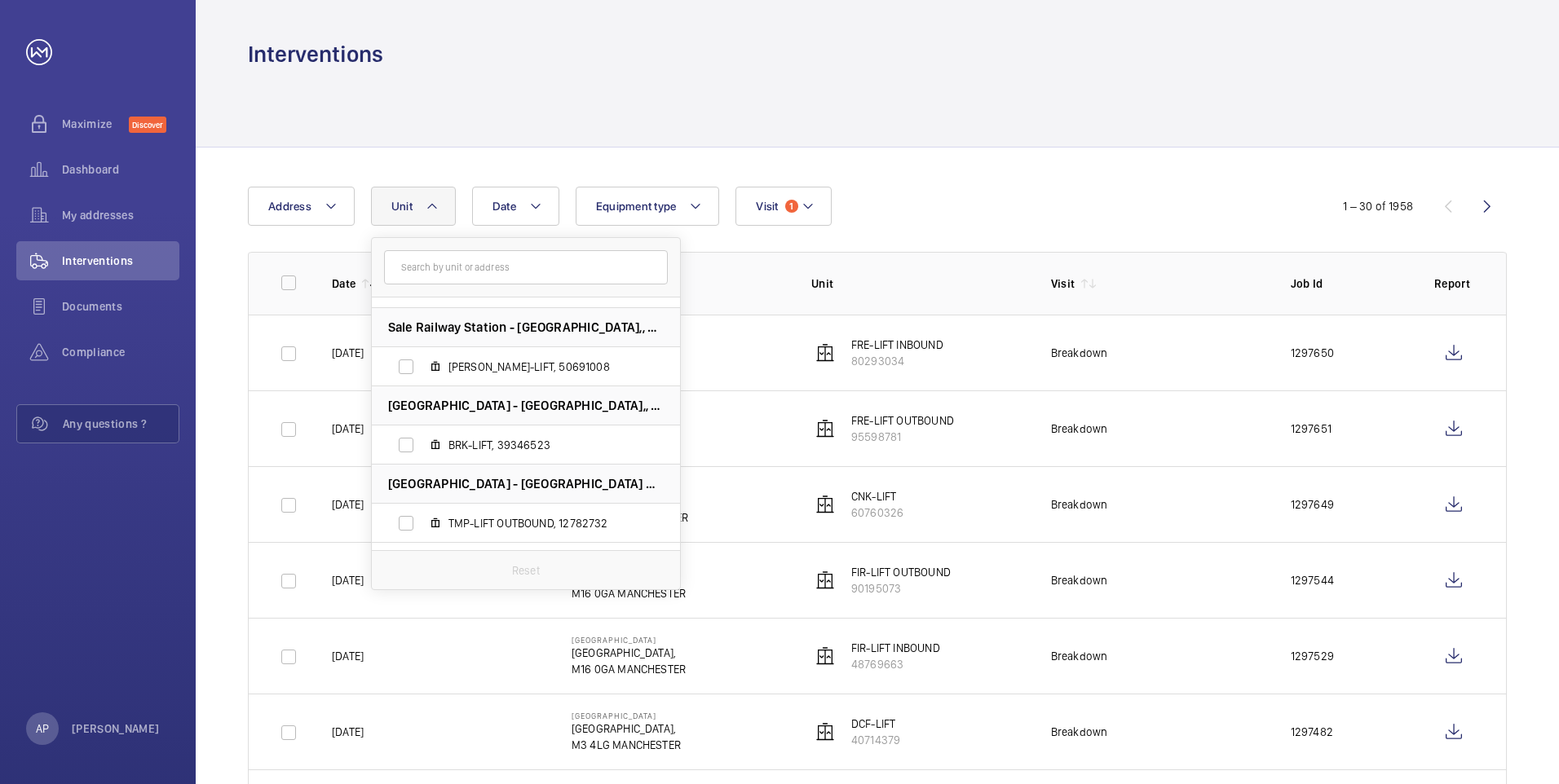
scroll to position [1005, 0]
click at [400, 366] on input "[PERSON_NAME]-LIFT, 50691008" at bounding box center [406, 369] width 33 height 33
checkbox input "true"
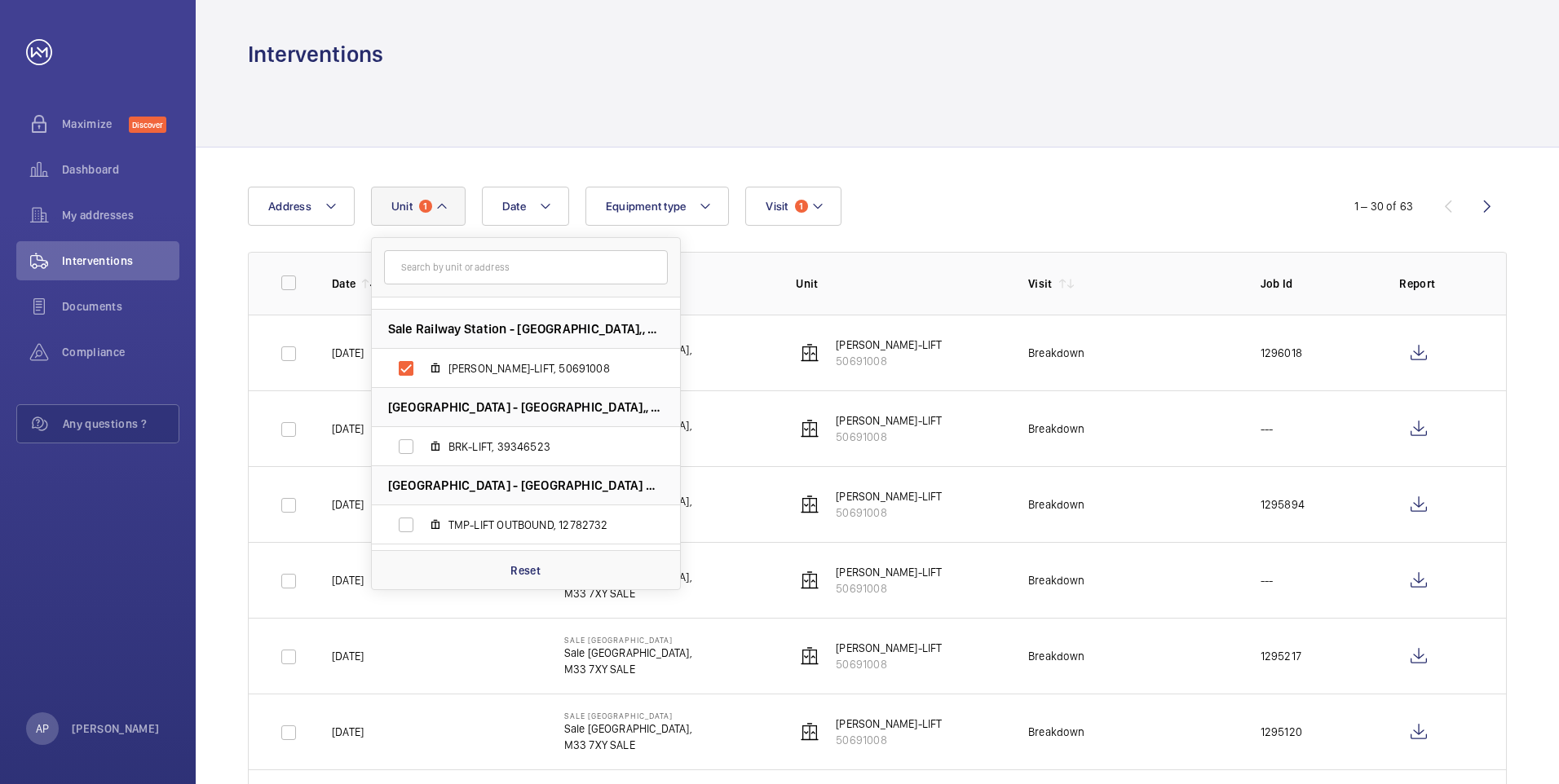
click at [1058, 55] on div "Interventions" at bounding box center [877, 54] width 1259 height 30
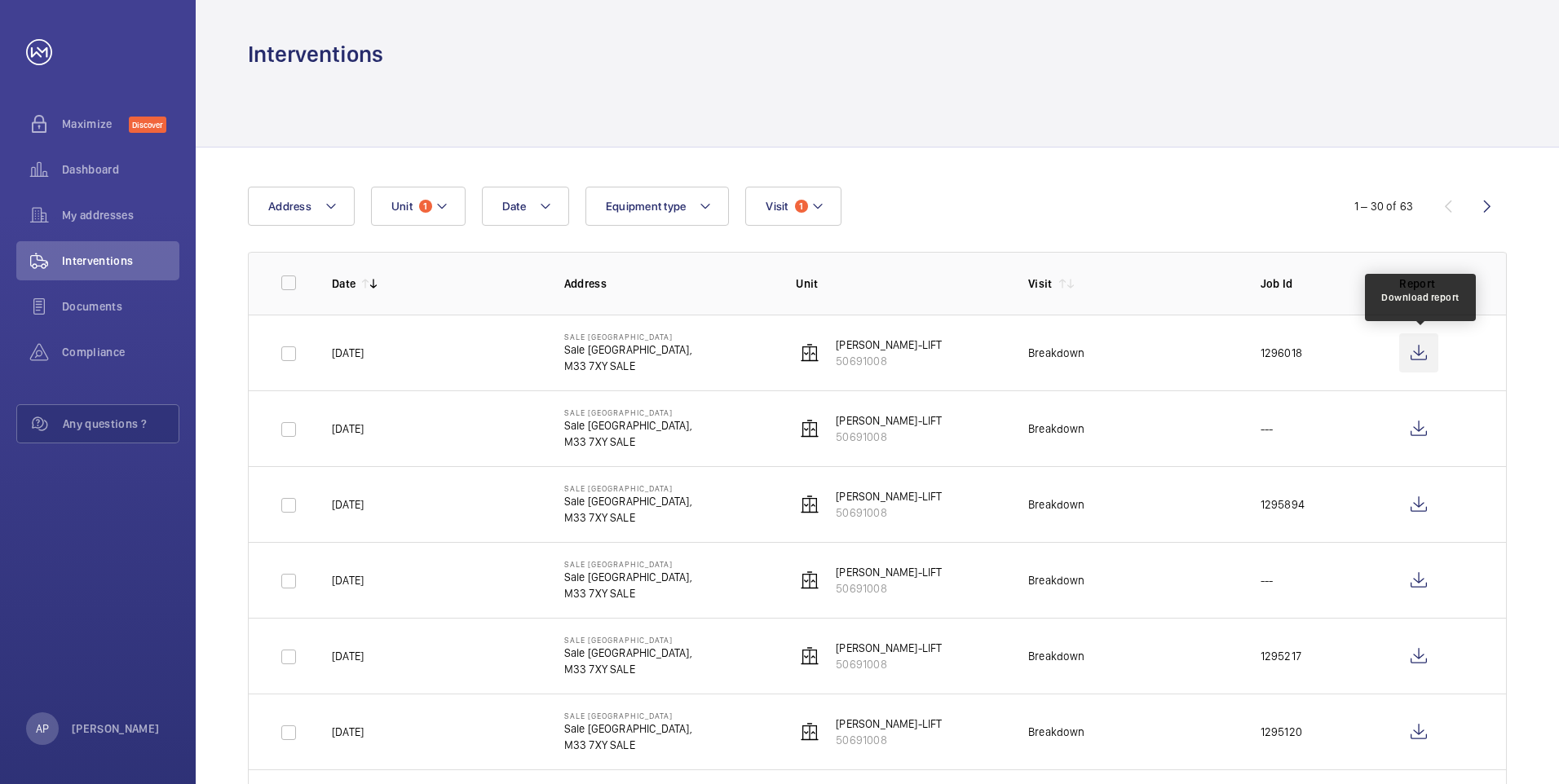
click at [1424, 359] on wm-front-icon-button at bounding box center [1419, 353] width 39 height 39
click at [442, 203] on mat-icon at bounding box center [441, 206] width 13 height 20
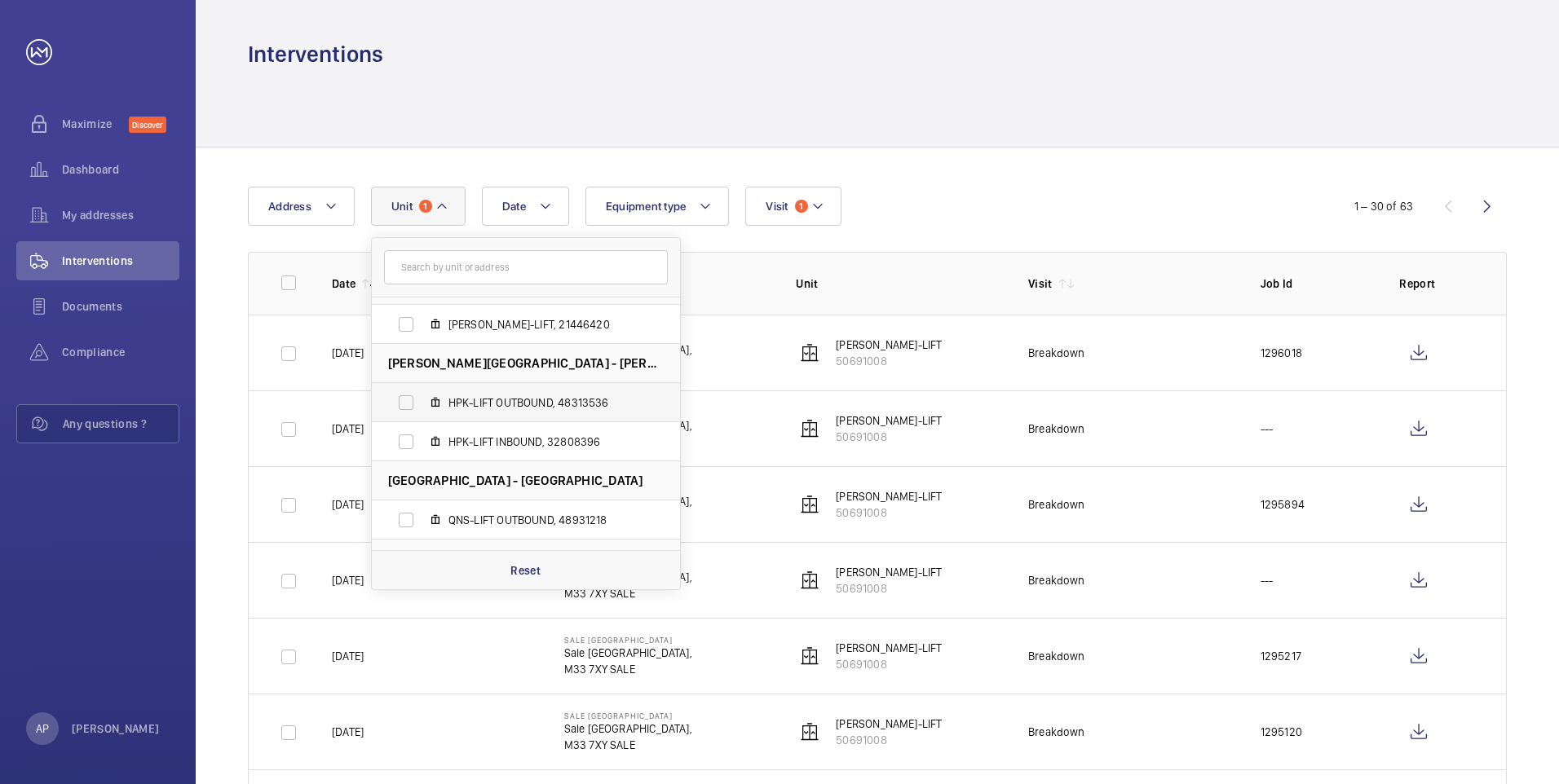
scroll to position [244, 0]
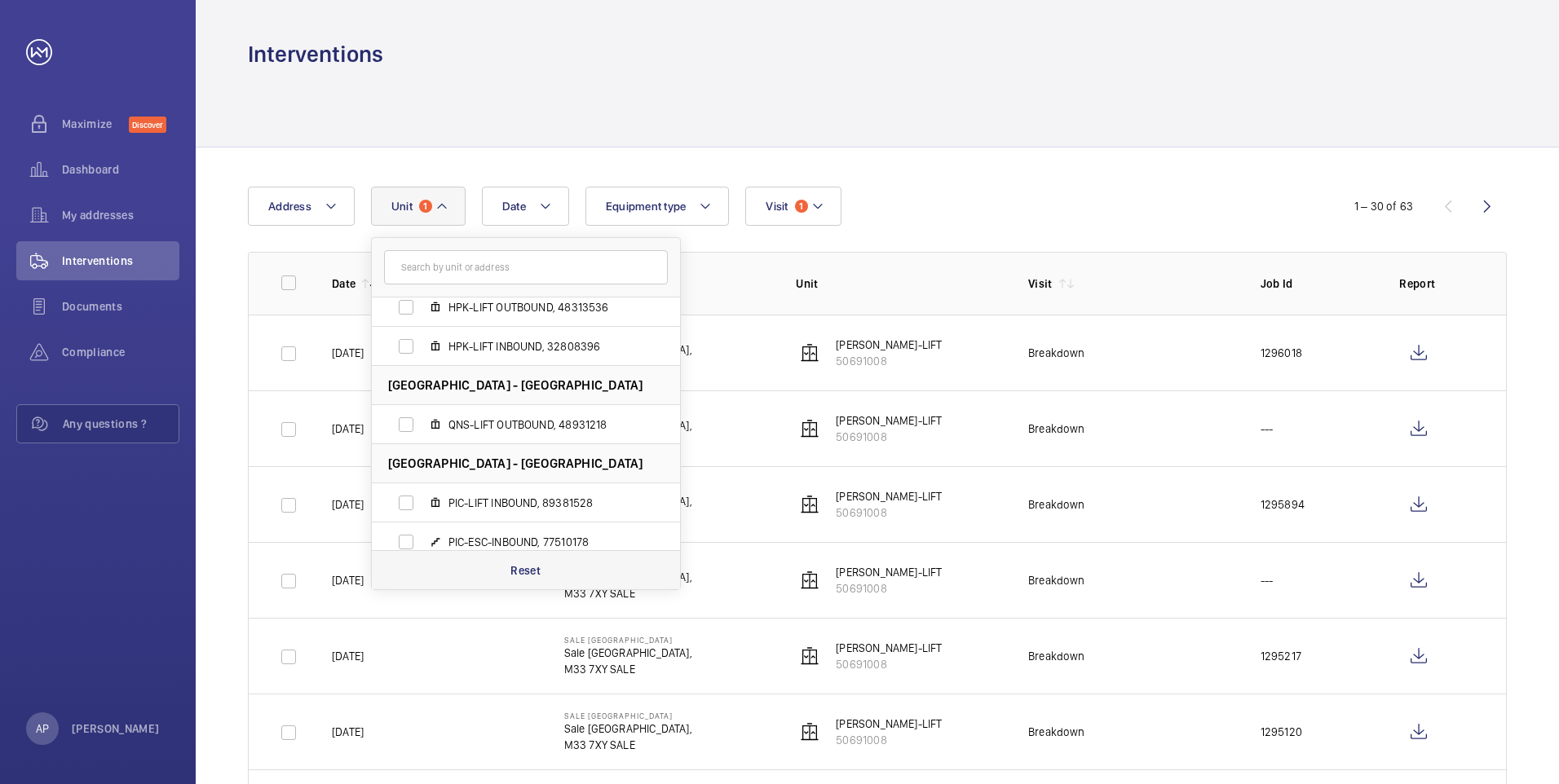
click at [537, 573] on p "Reset" at bounding box center [525, 570] width 30 height 16
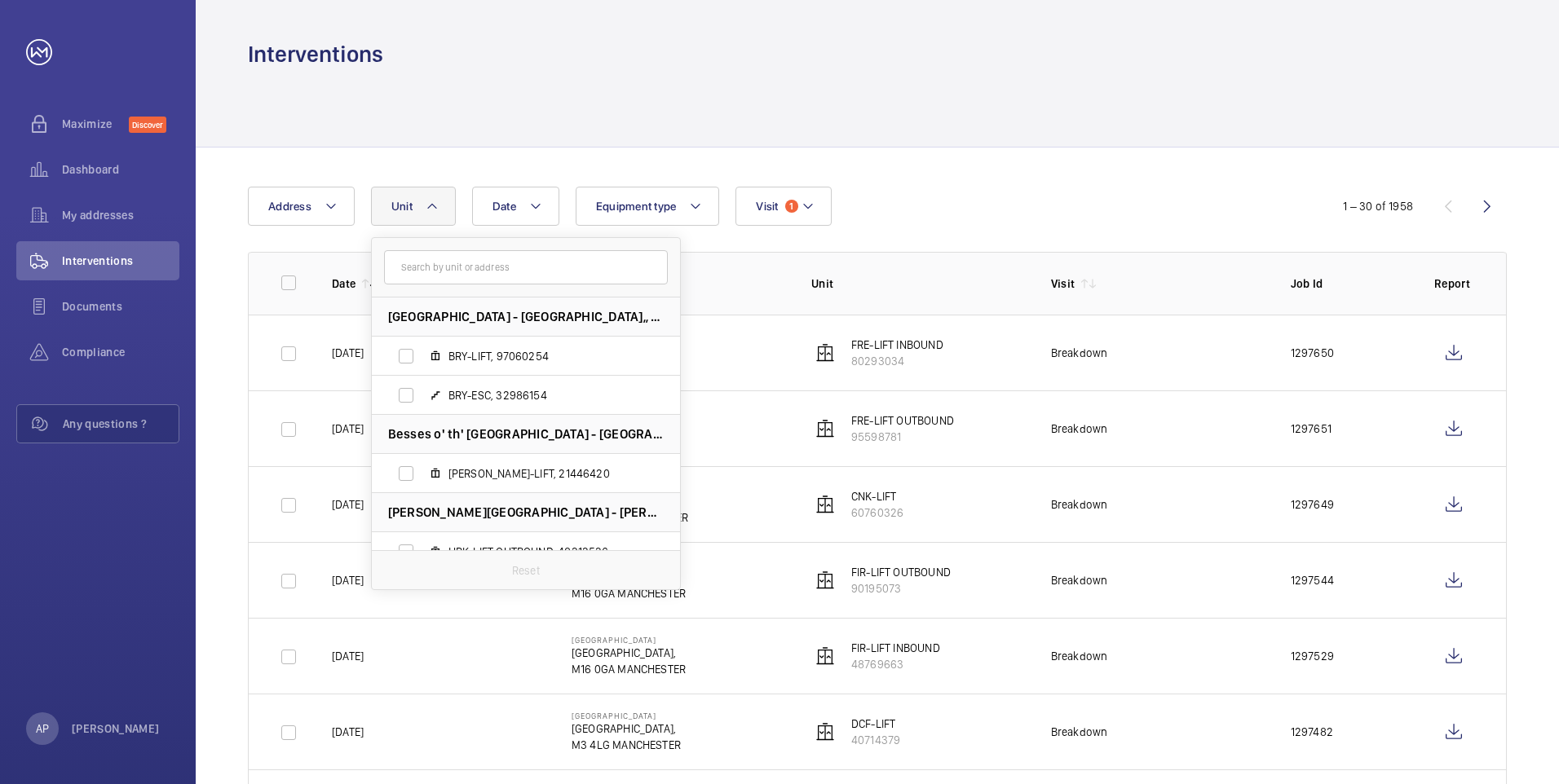
click at [824, 100] on div at bounding box center [877, 107] width 1259 height 77
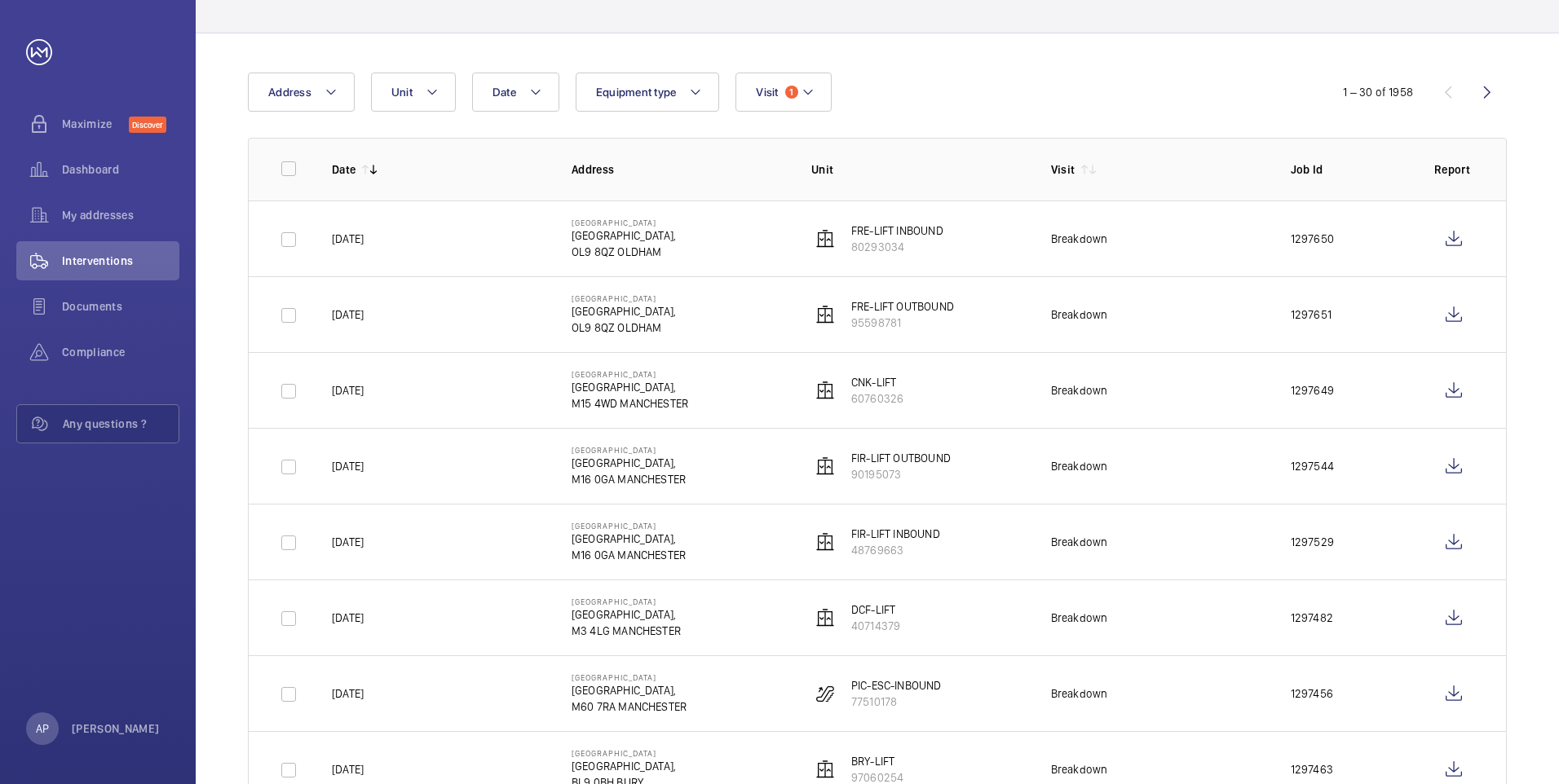
scroll to position [163, 0]
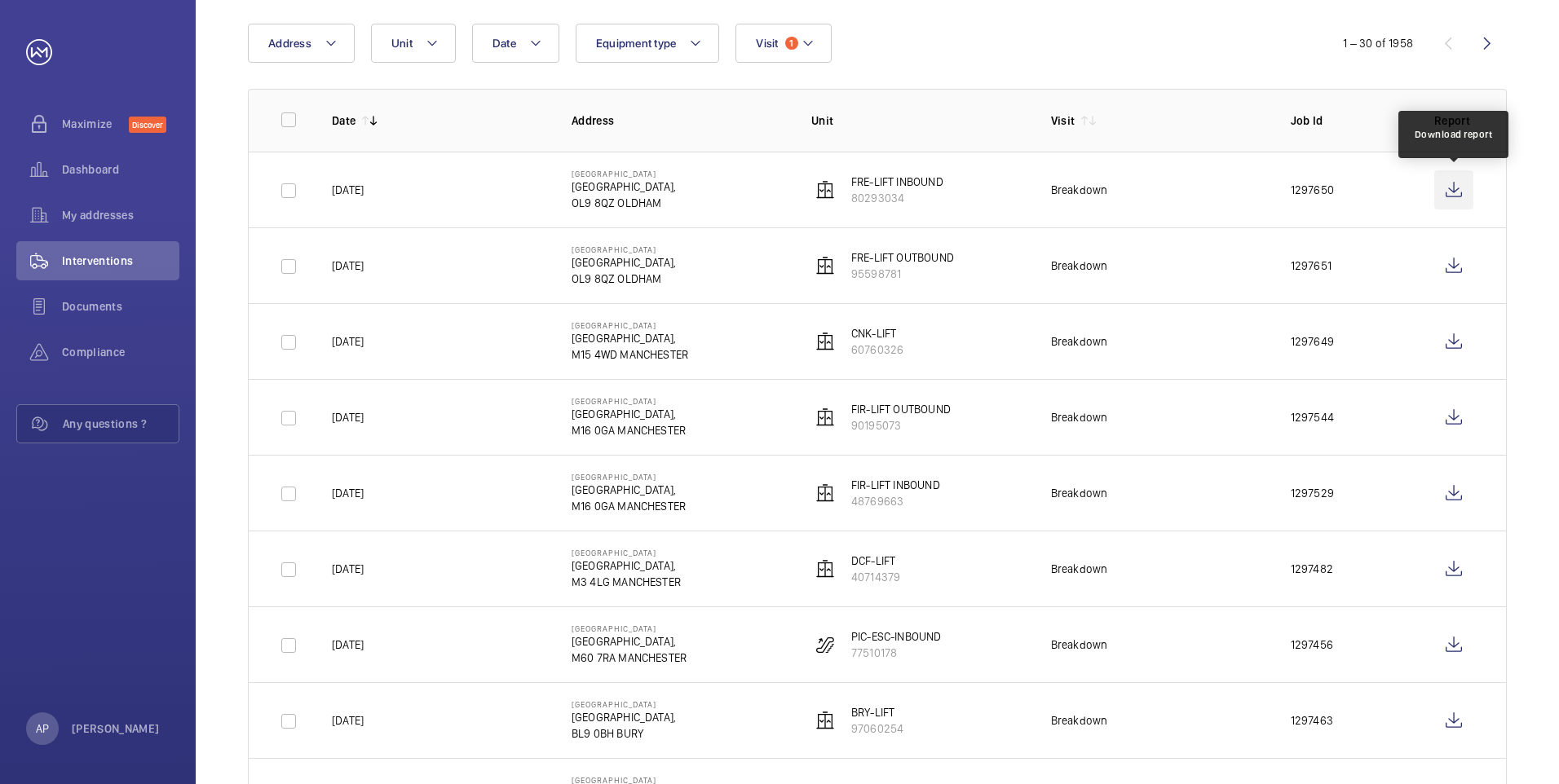
click at [1451, 187] on wm-front-icon-button at bounding box center [1453, 190] width 39 height 39
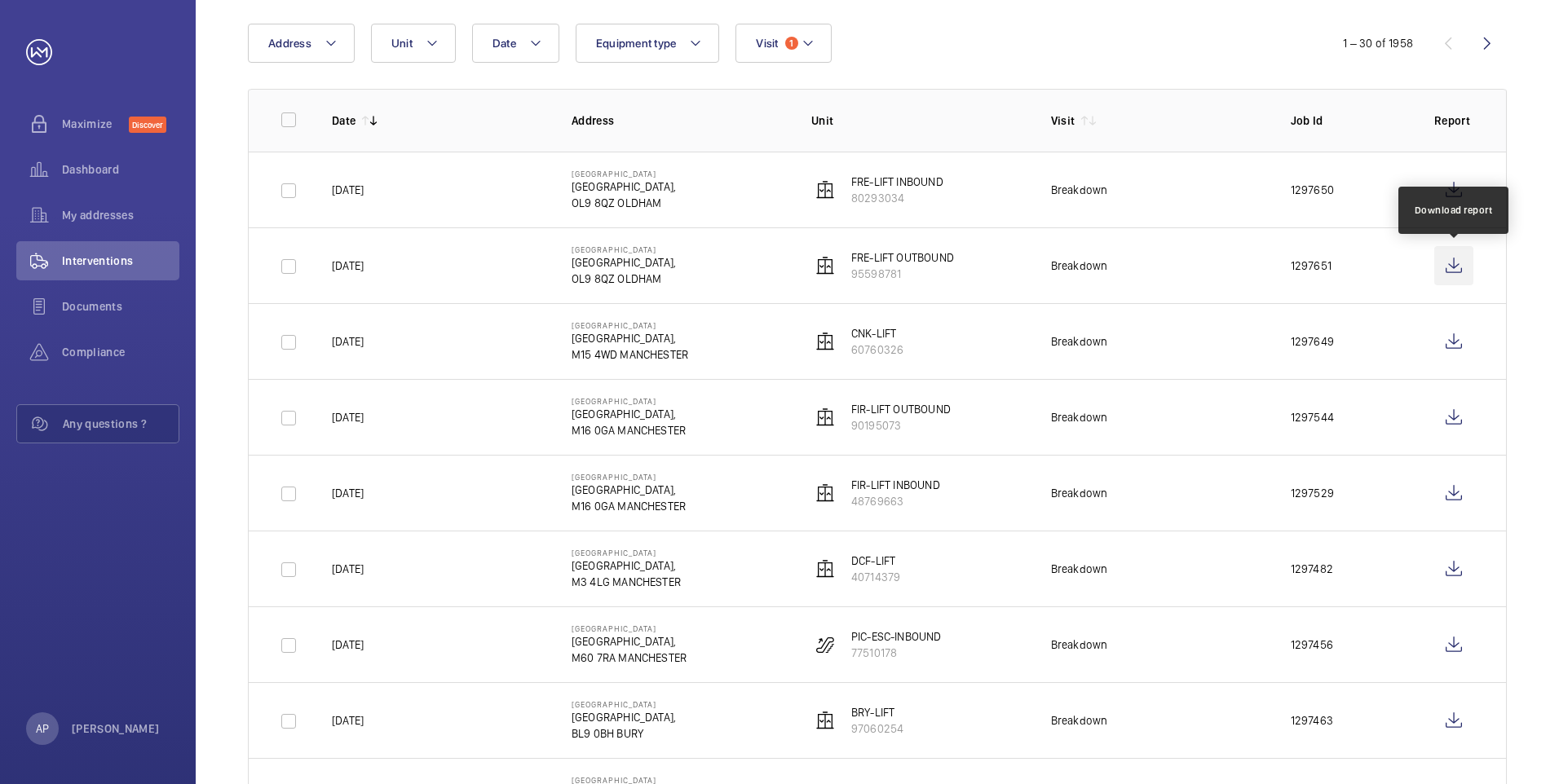
click at [1457, 269] on wm-front-icon-button at bounding box center [1453, 265] width 39 height 39
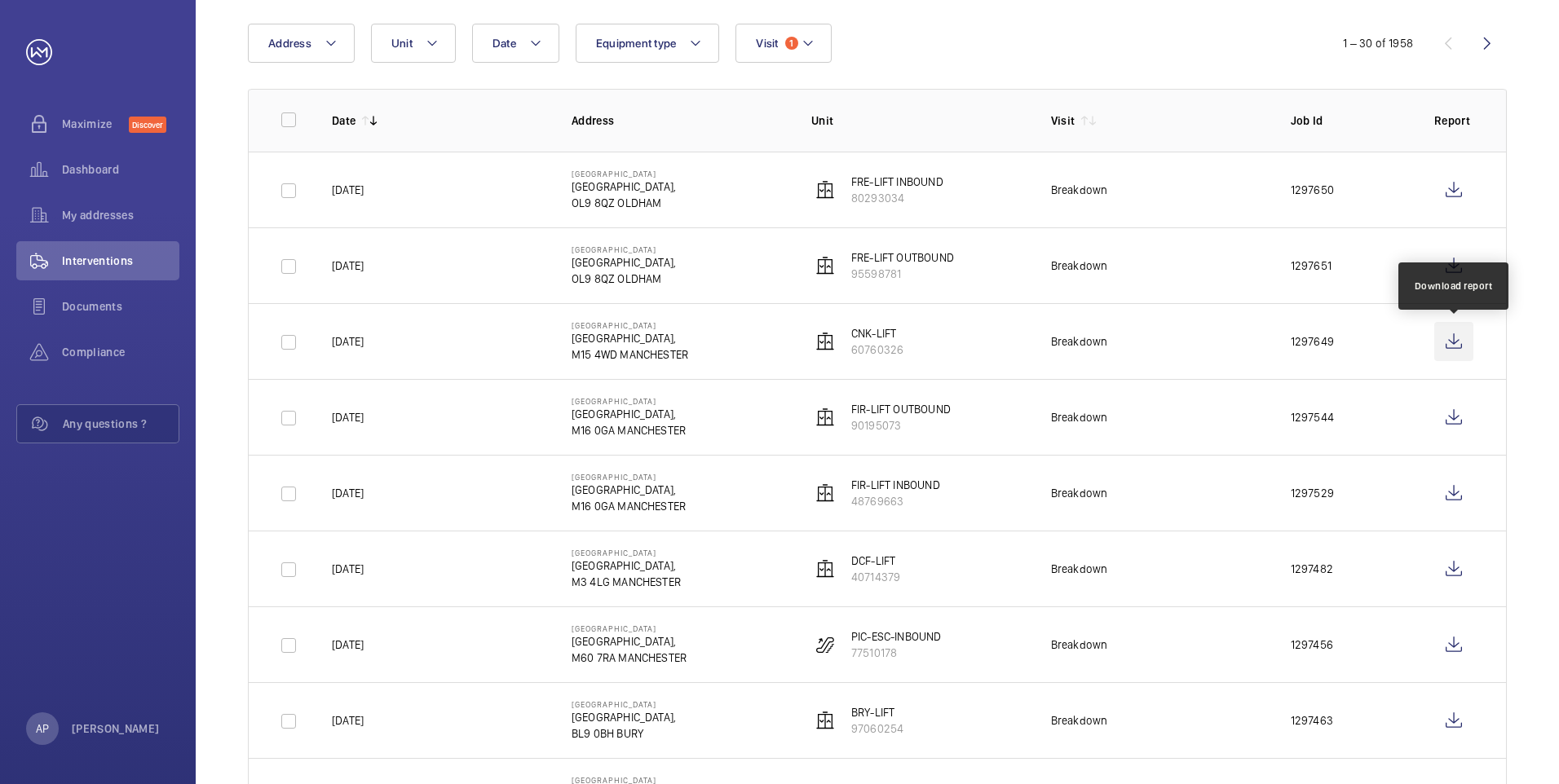
click at [1451, 341] on wm-front-icon-button at bounding box center [1453, 341] width 39 height 39
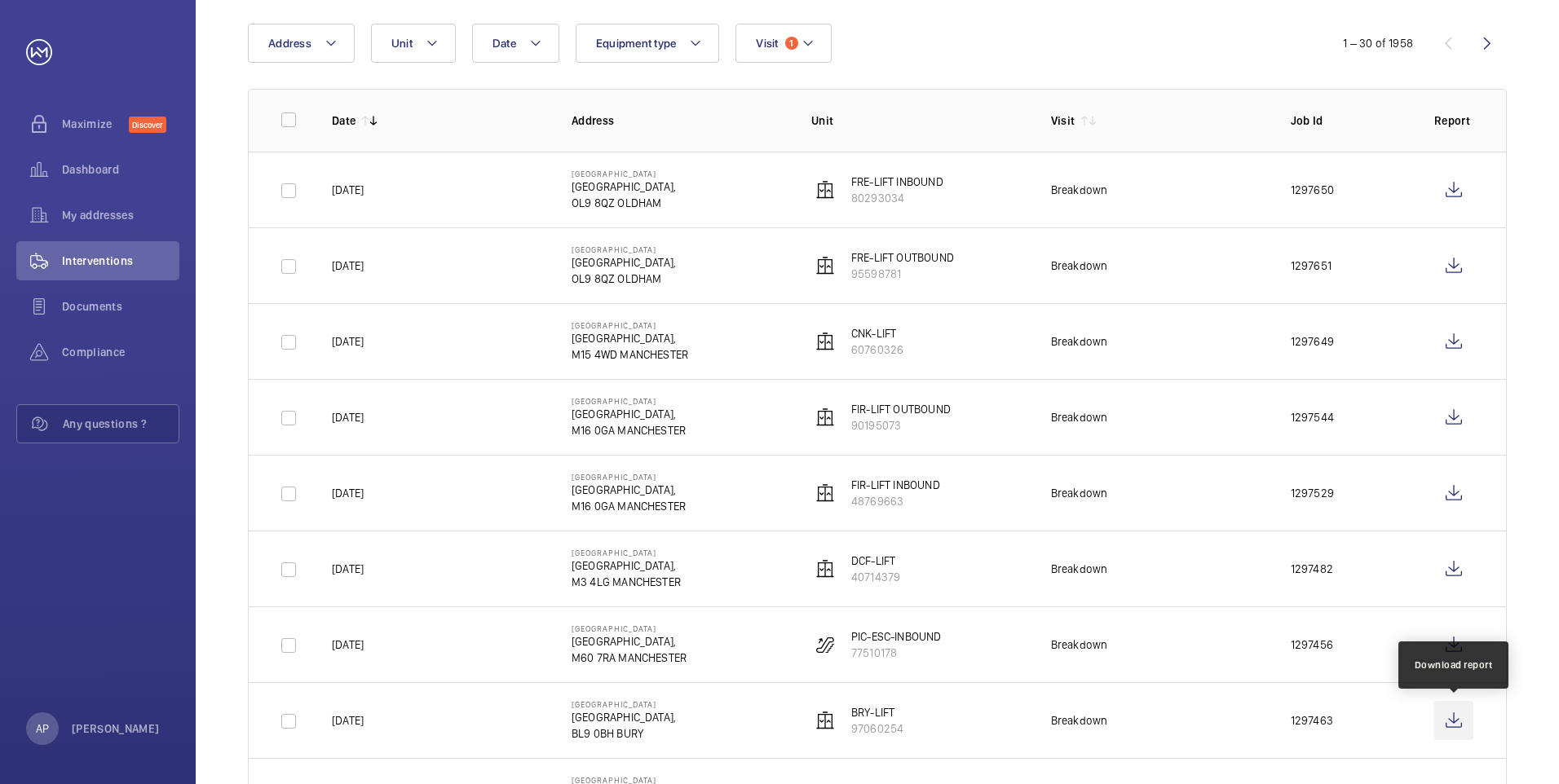
click at [1444, 721] on wm-front-icon-button at bounding box center [1453, 720] width 39 height 39
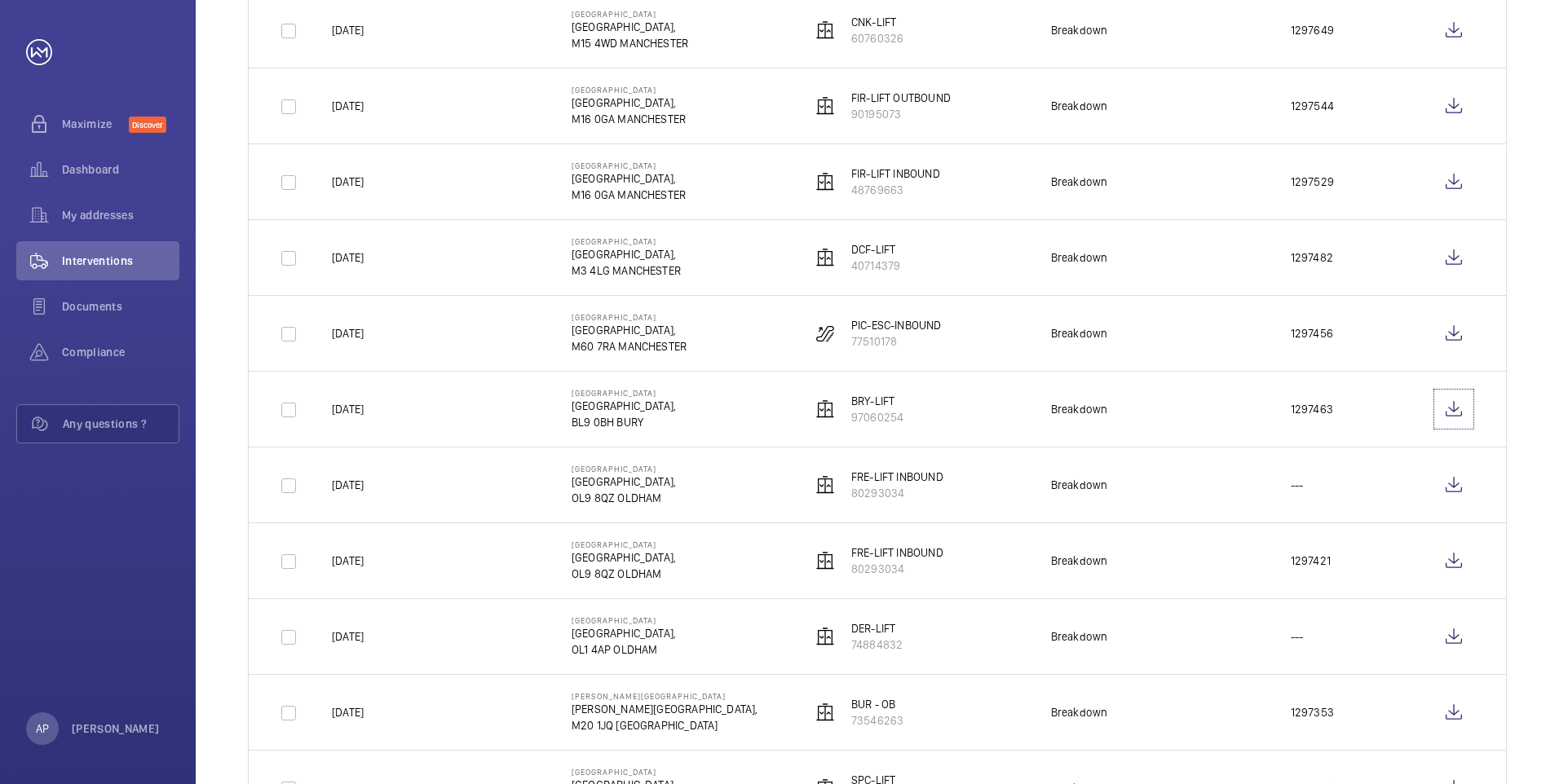
scroll to position [516, 0]
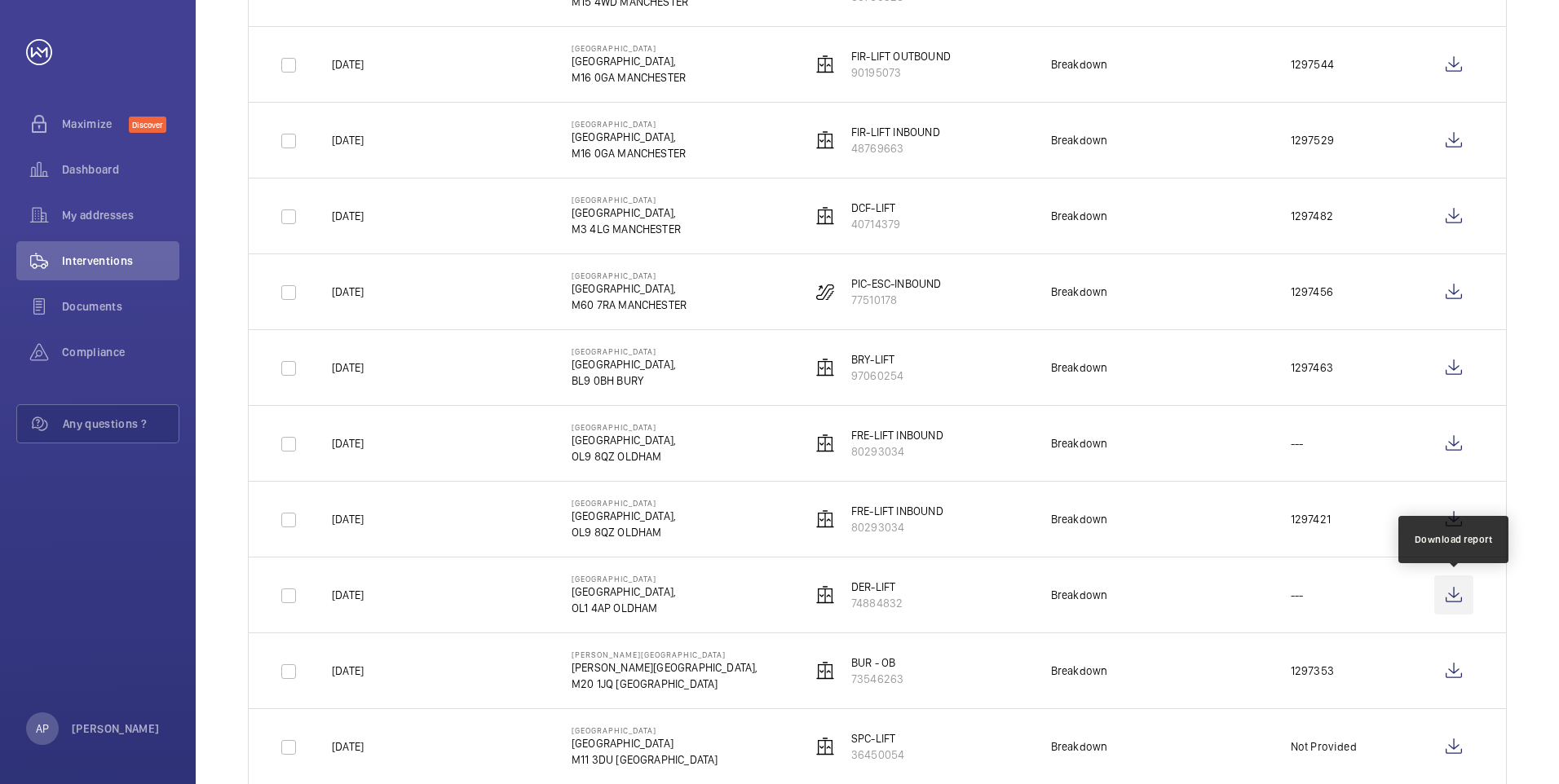
click at [1450, 593] on wm-front-icon-button at bounding box center [1453, 594] width 39 height 39
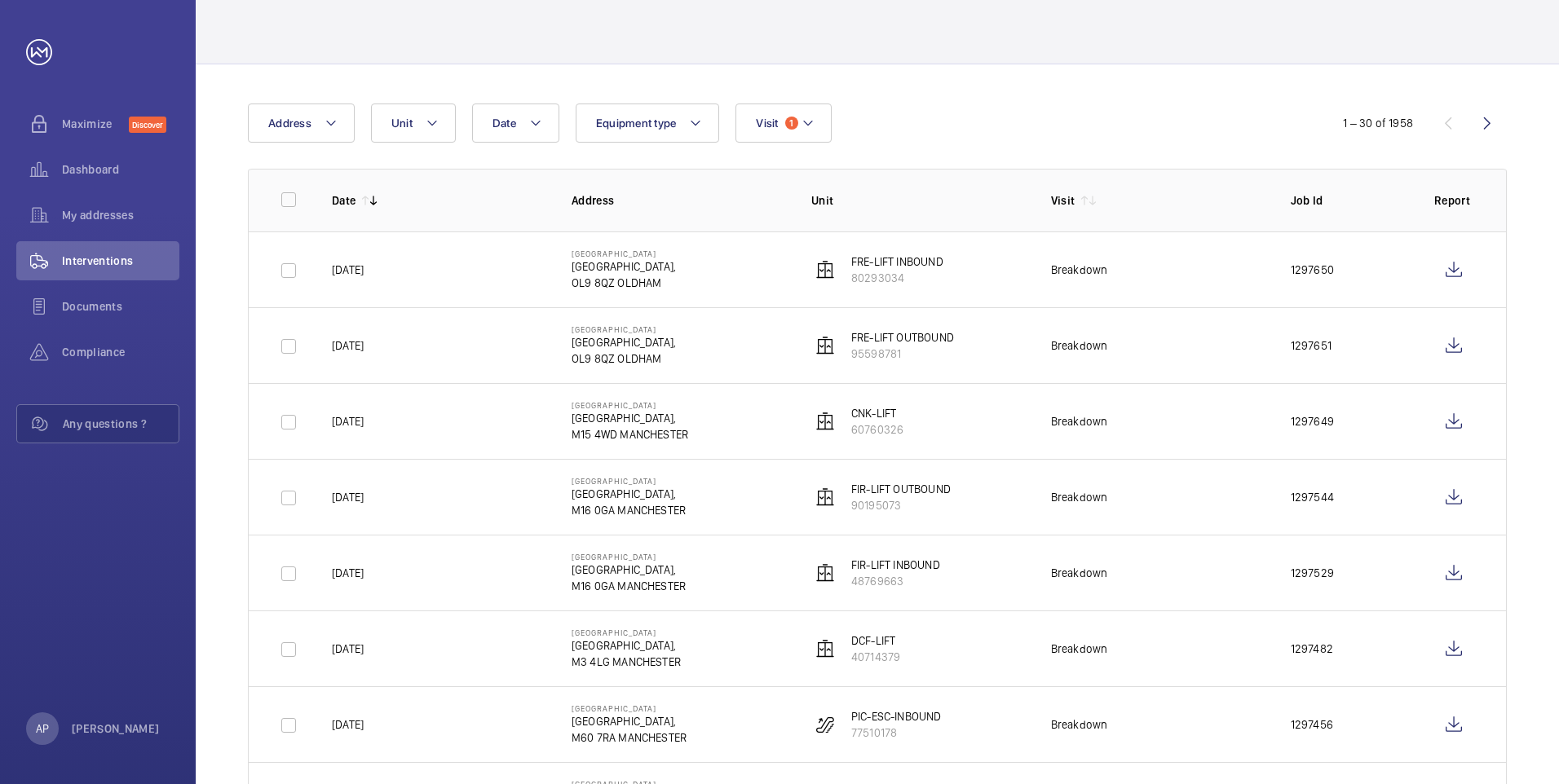
scroll to position [78, 0]
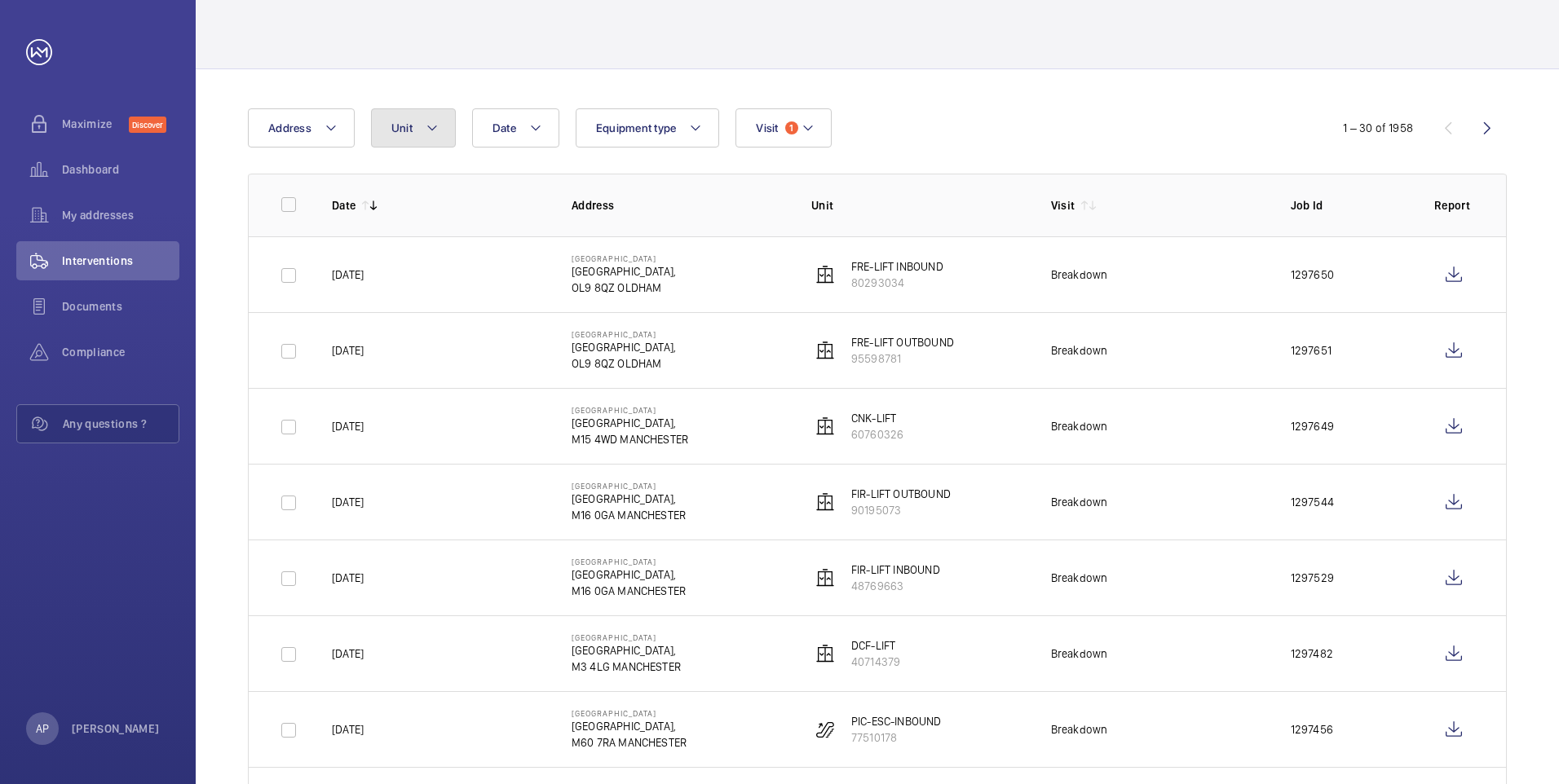
click at [430, 125] on mat-icon at bounding box center [432, 127] width 13 height 20
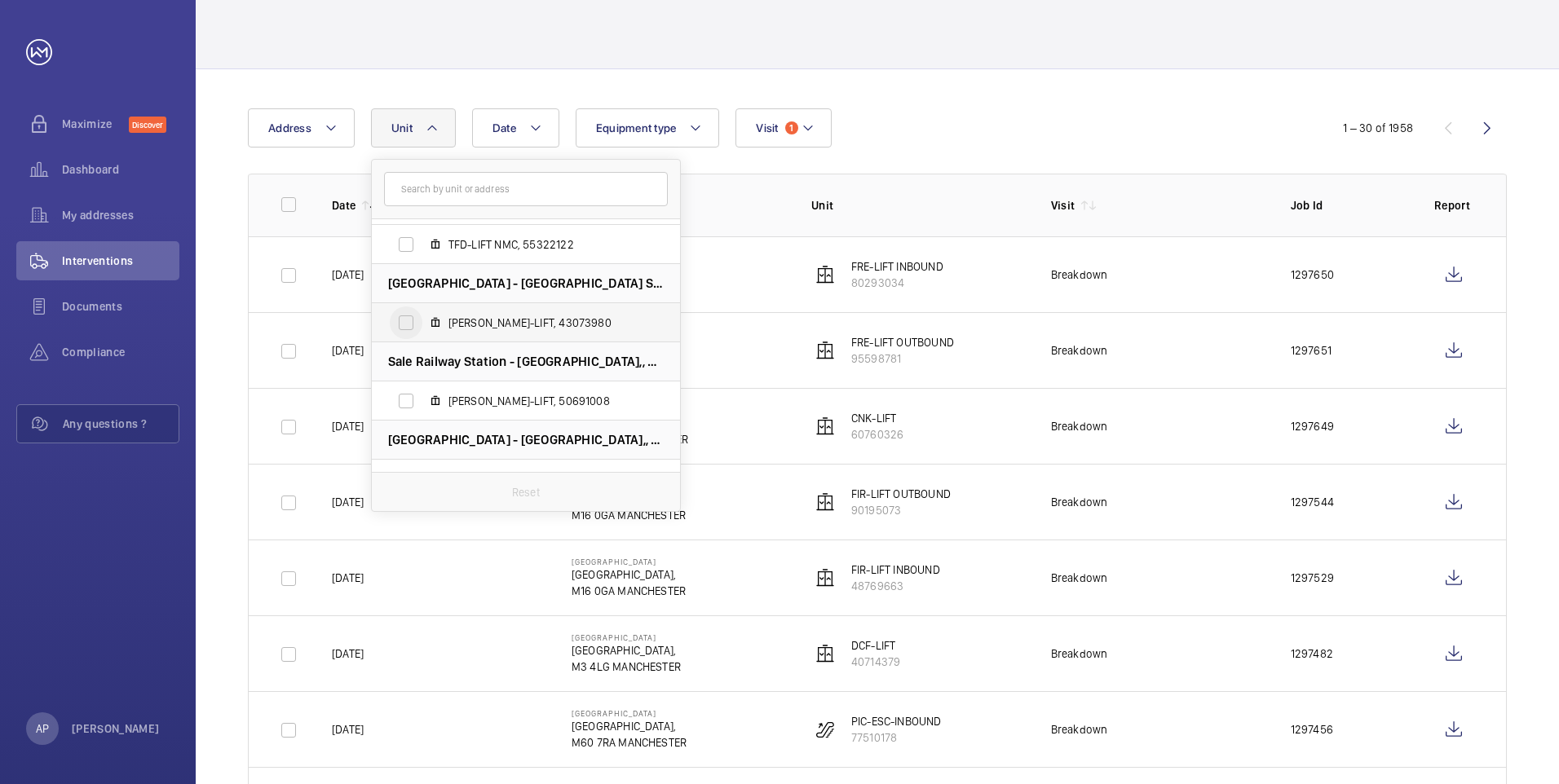
scroll to position [897, 0]
click at [406, 321] on input "[PERSON_NAME]-LIFT, 43073980" at bounding box center [406, 321] width 33 height 33
checkbox input "true"
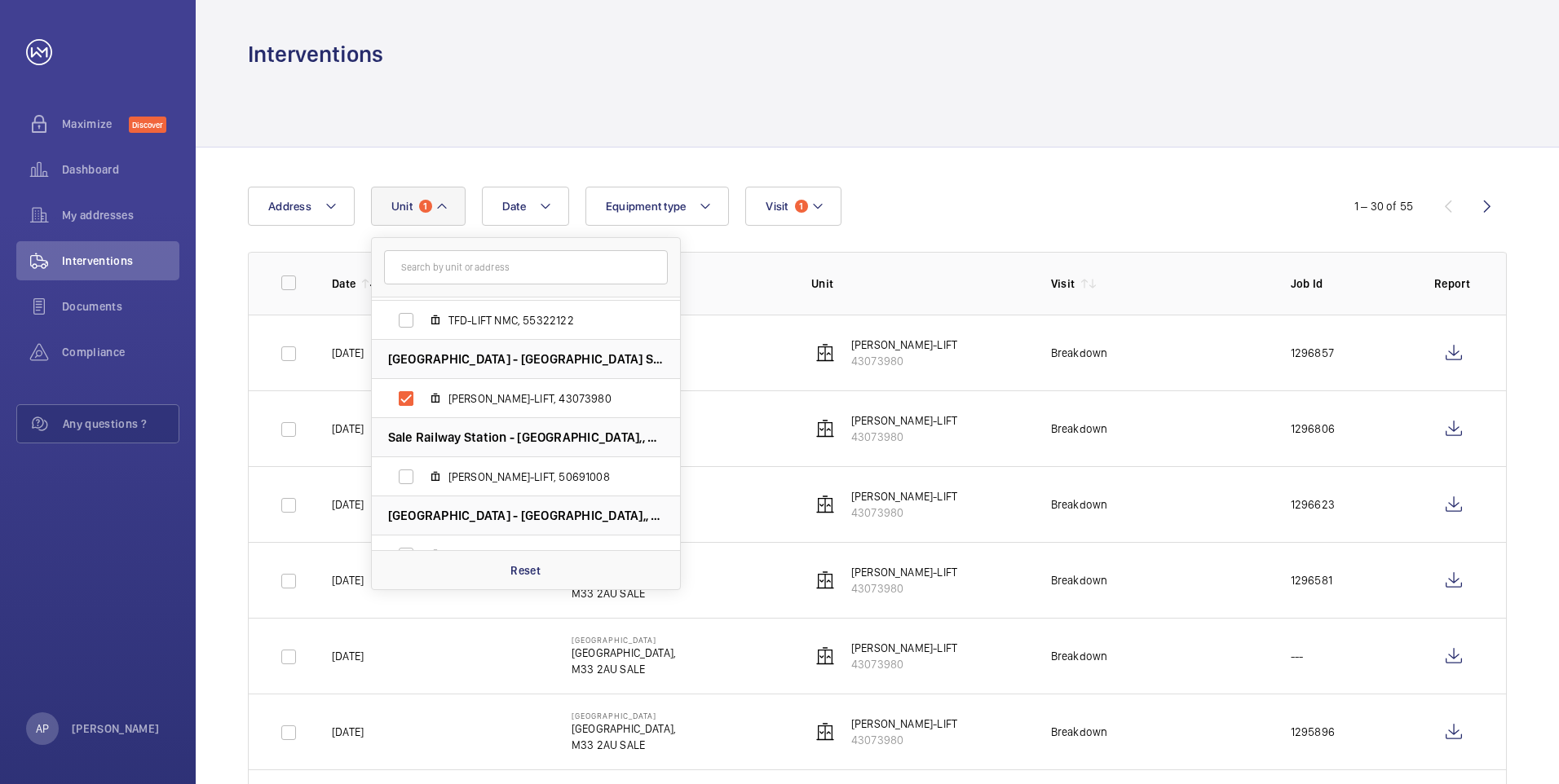
click at [1016, 87] on div at bounding box center [877, 107] width 1259 height 77
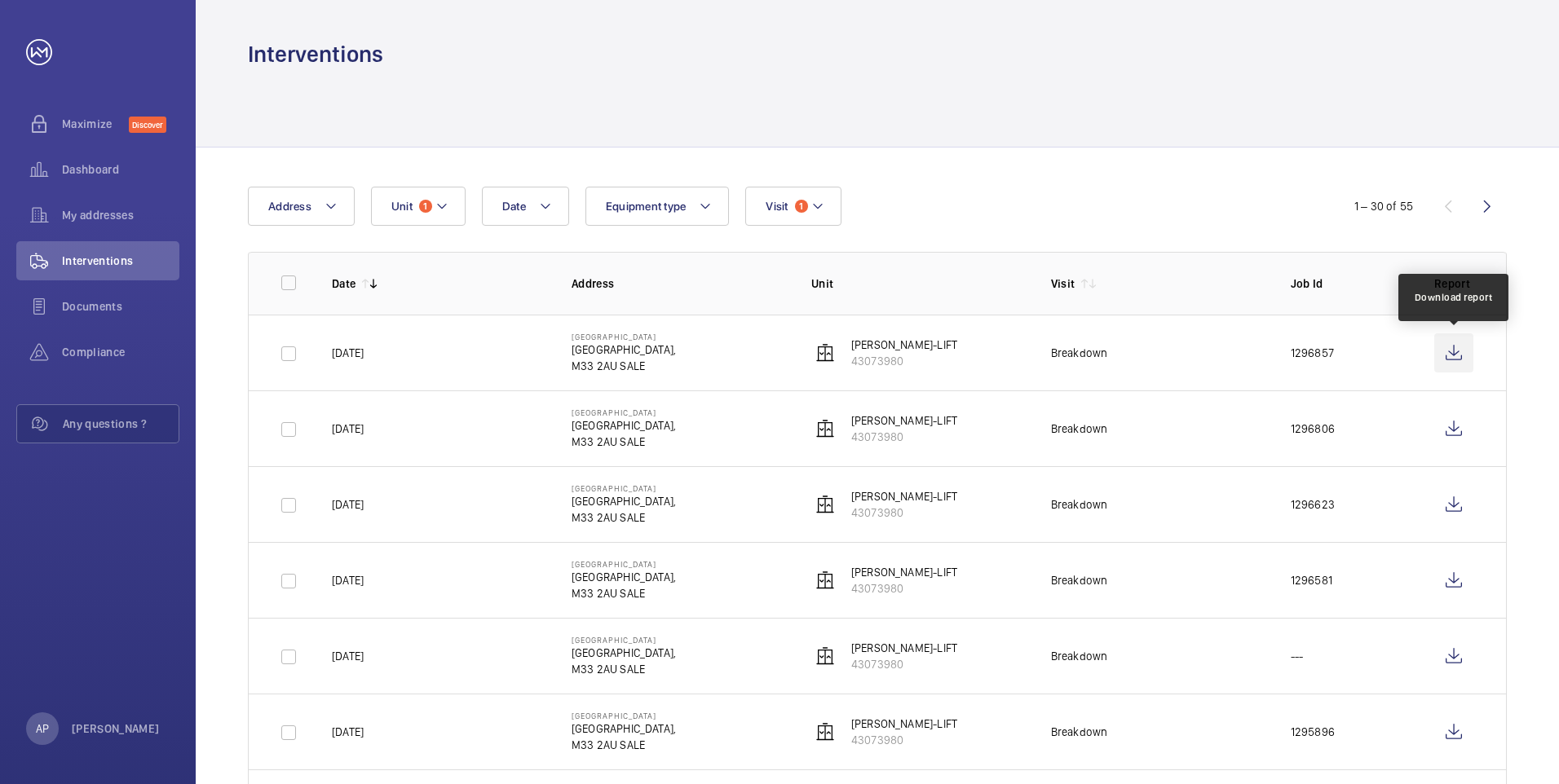
click at [1461, 353] on wm-front-icon-button at bounding box center [1453, 353] width 39 height 39
click at [443, 211] on mat-icon at bounding box center [441, 206] width 13 height 20
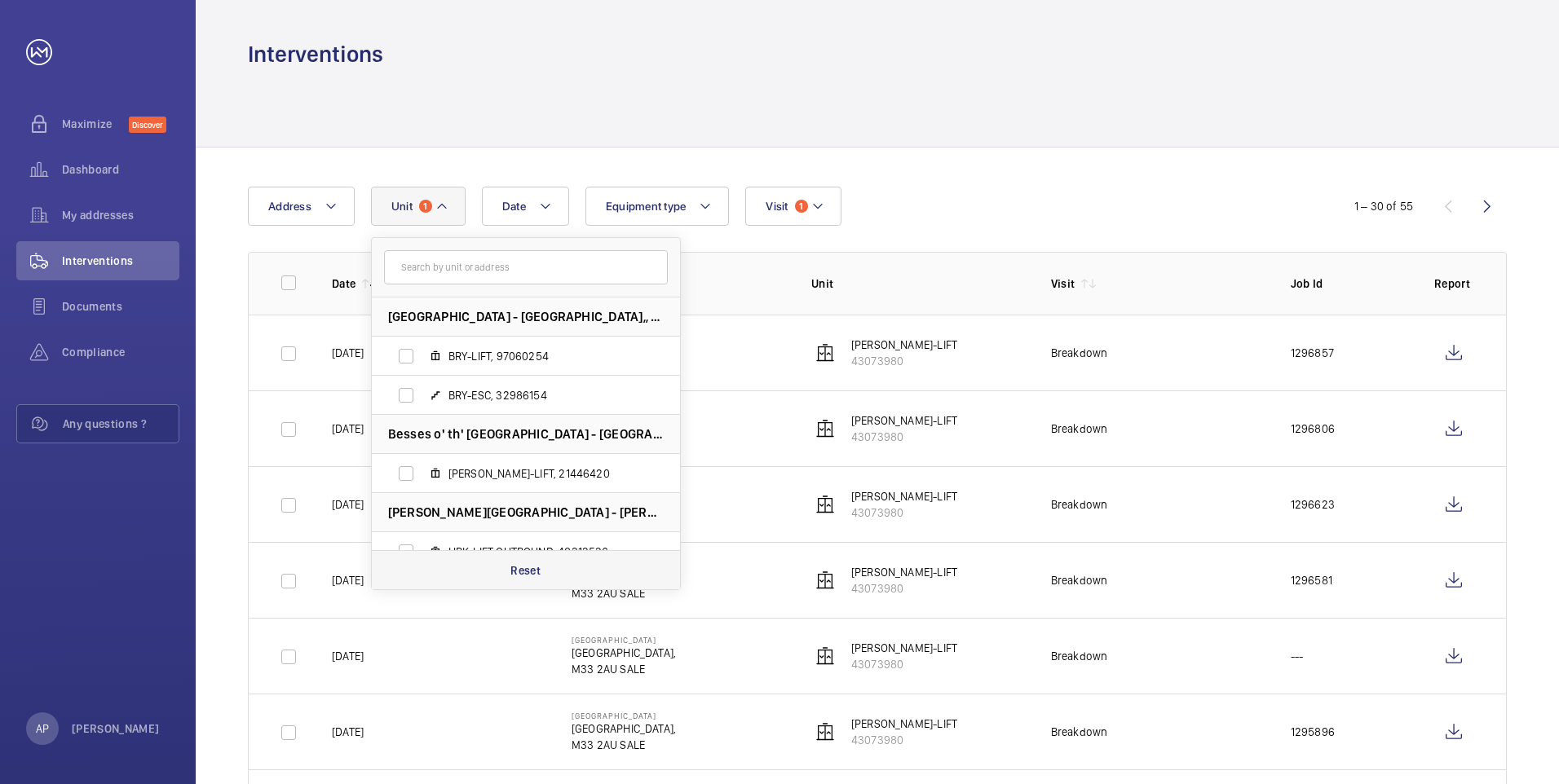
click at [516, 566] on p "Reset" at bounding box center [525, 570] width 30 height 16
click at [816, 207] on button "Visit 1" at bounding box center [783, 205] width 95 height 39
